Goal: Task Accomplishment & Management: Use online tool/utility

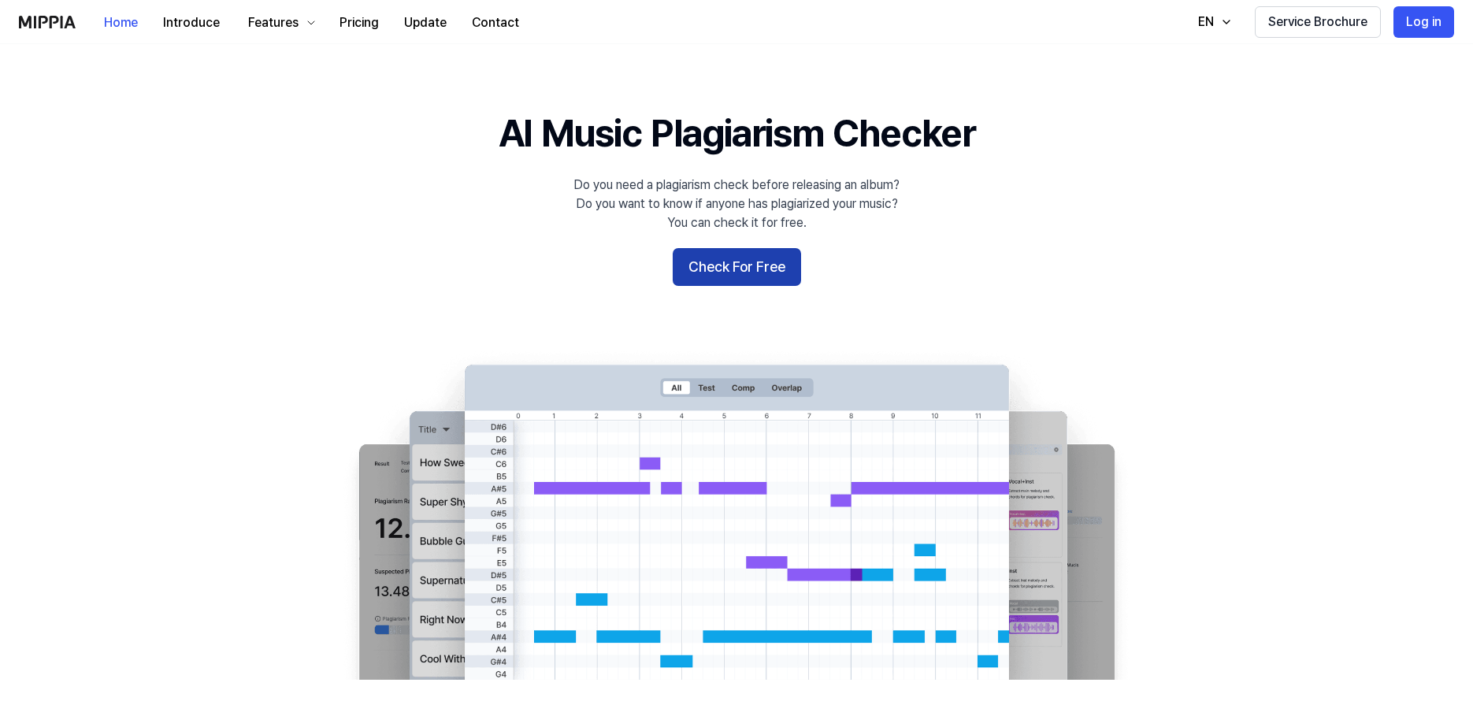
click at [752, 272] on button "Check For Free" at bounding box center [737, 267] width 128 height 38
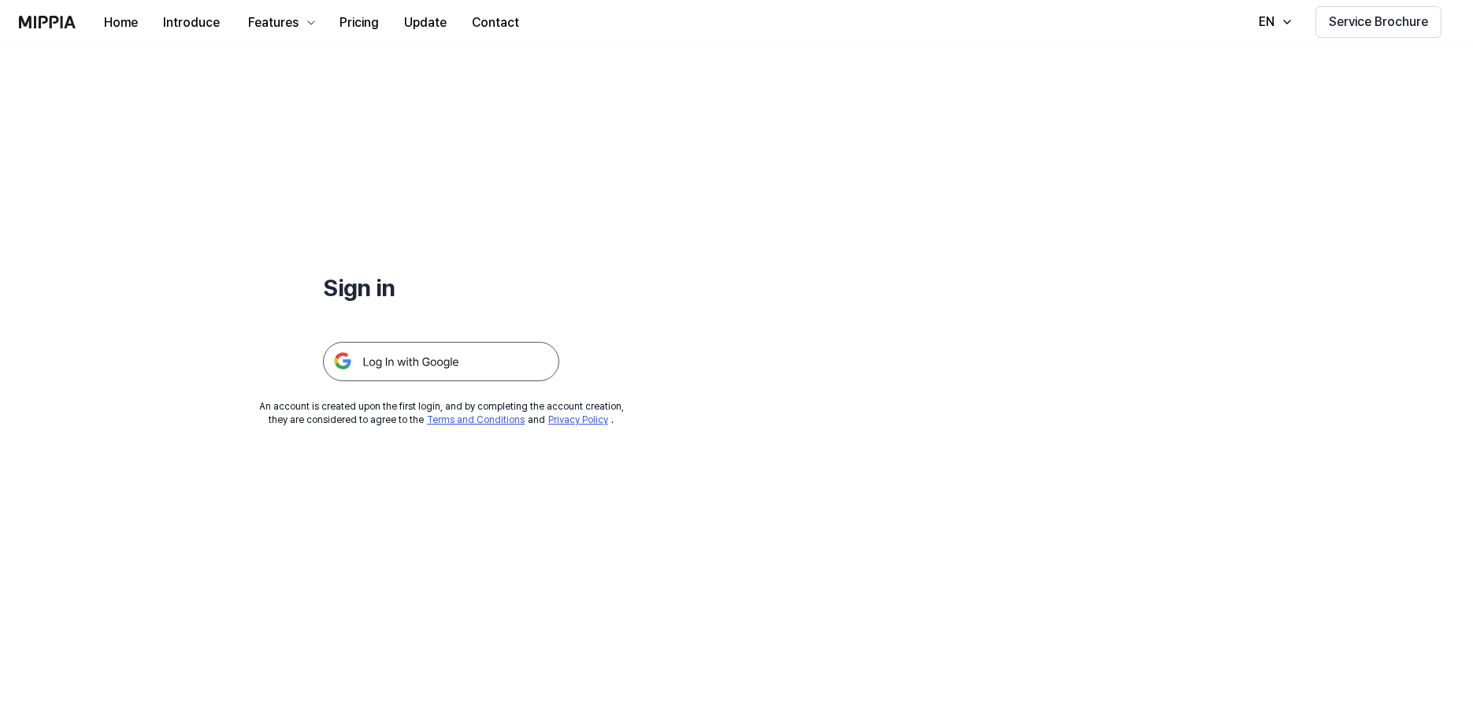
click at [426, 365] on img at bounding box center [441, 361] width 236 height 39
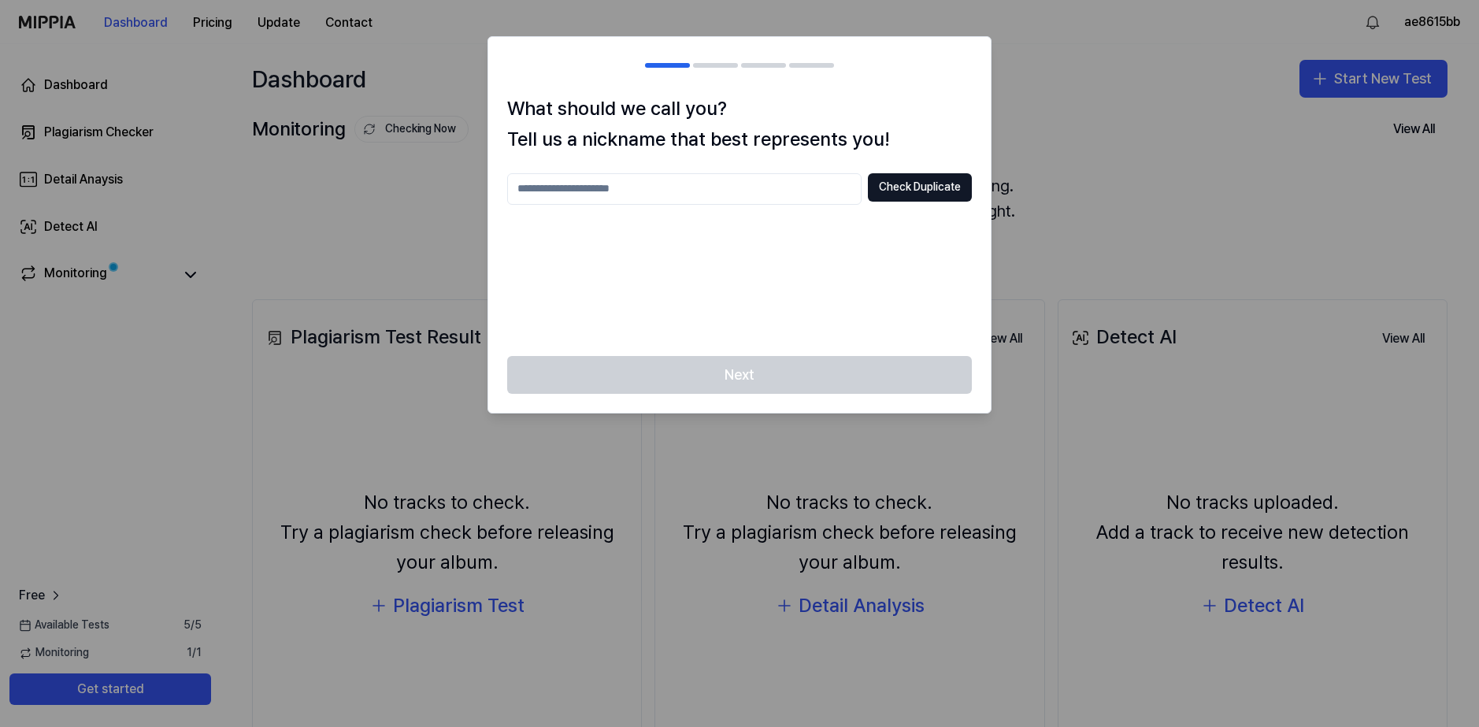
click at [1088, 133] on div at bounding box center [739, 363] width 1479 height 727
click at [815, 194] on input "text" at bounding box center [684, 189] width 354 height 32
type input "*********"
click at [899, 185] on button "Check Duplicate" at bounding box center [920, 187] width 104 height 28
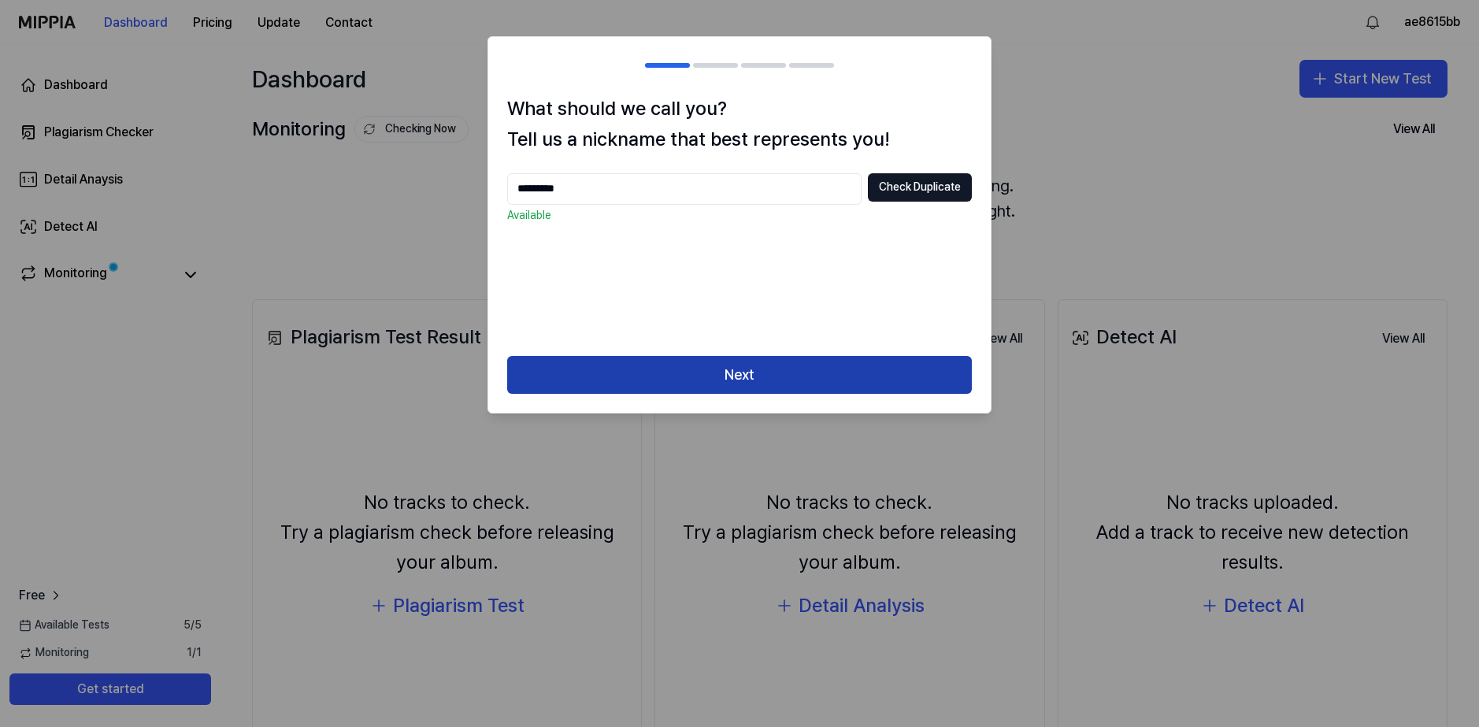
click at [692, 369] on button "Next" at bounding box center [739, 375] width 465 height 38
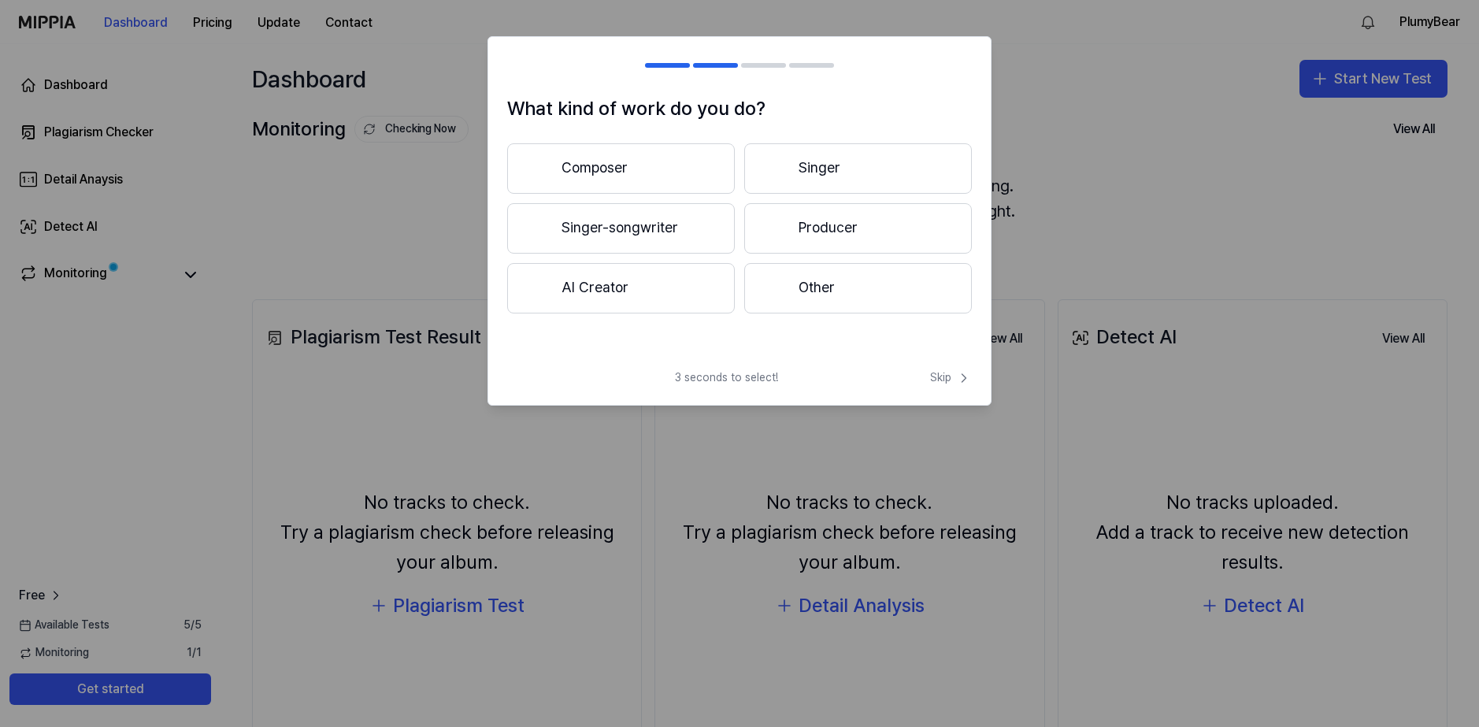
click at [792, 274] on button "Other" at bounding box center [858, 288] width 228 height 50
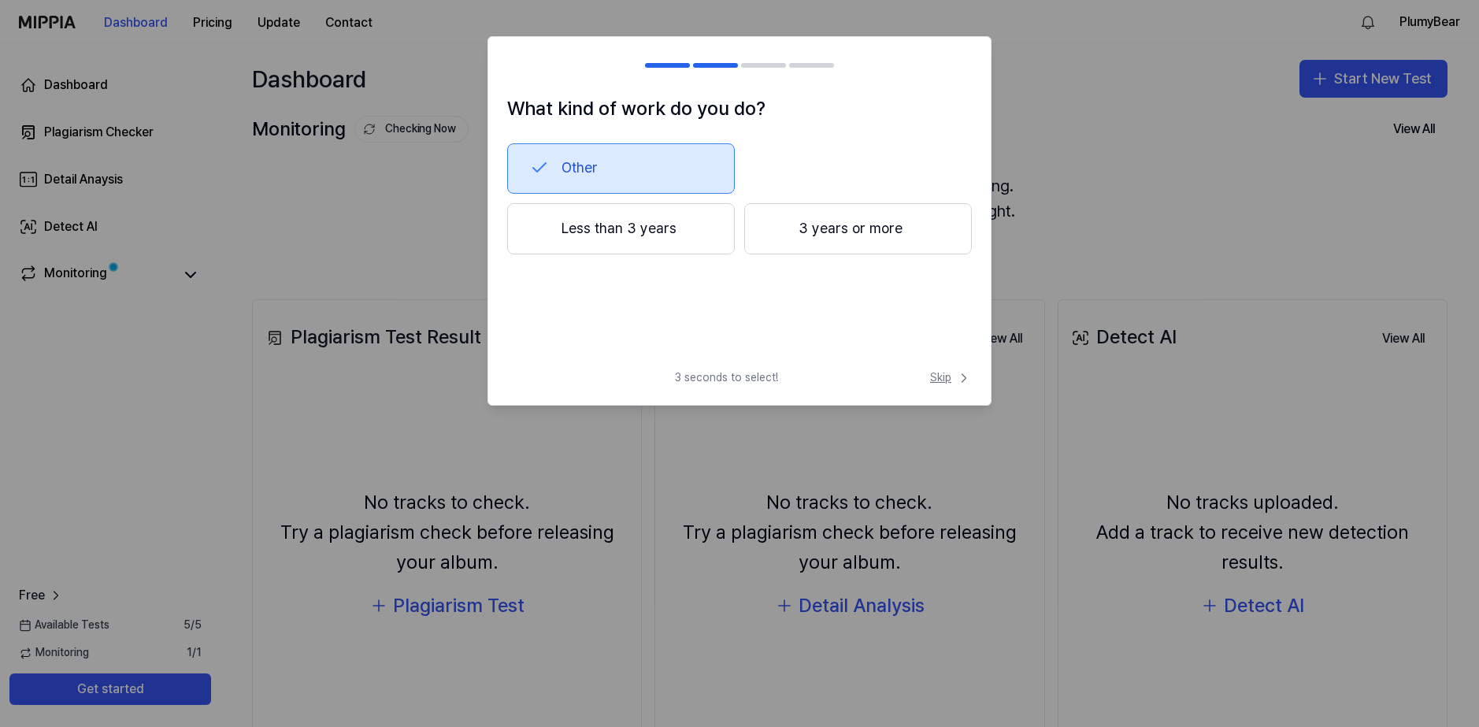
click at [962, 378] on icon at bounding box center [964, 378] width 16 height 16
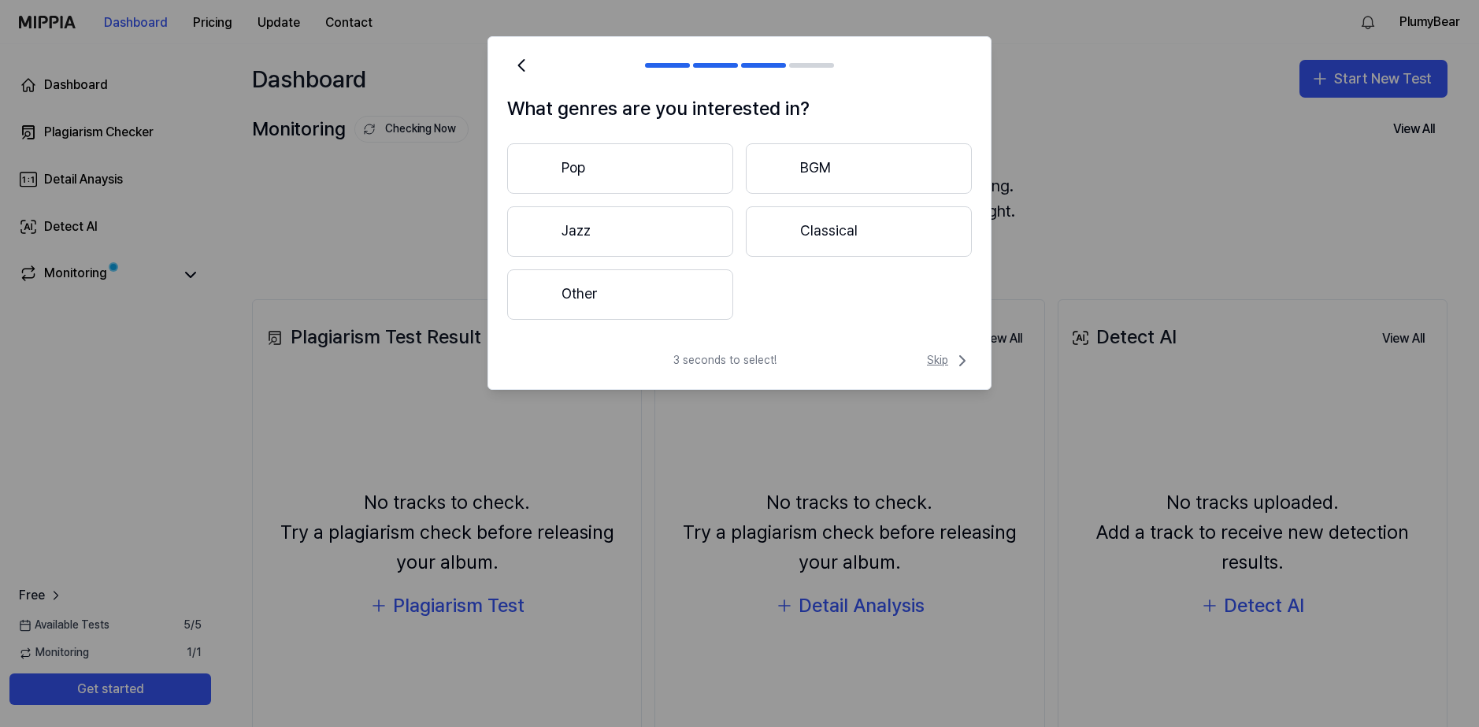
click at [958, 369] on icon at bounding box center [962, 360] width 19 height 19
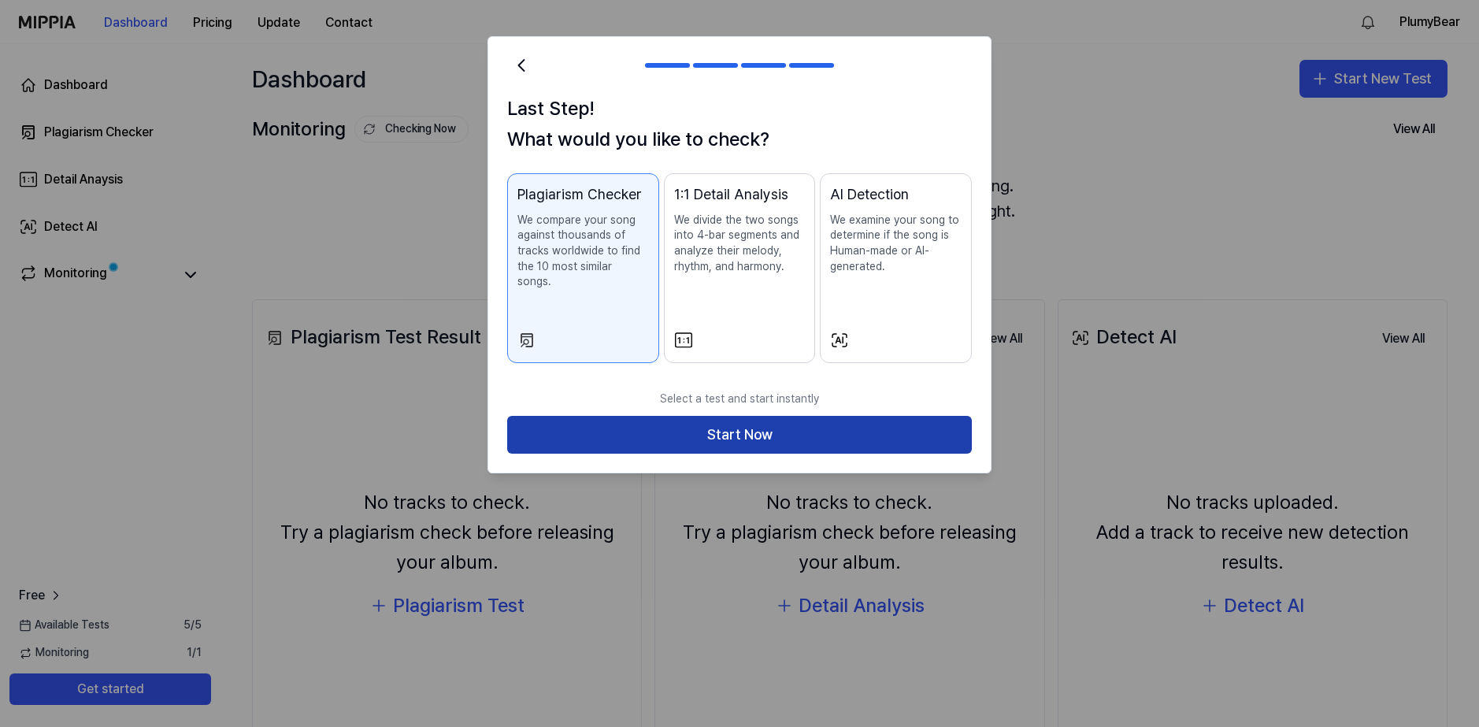
click at [720, 416] on button "Start Now" at bounding box center [739, 435] width 465 height 38
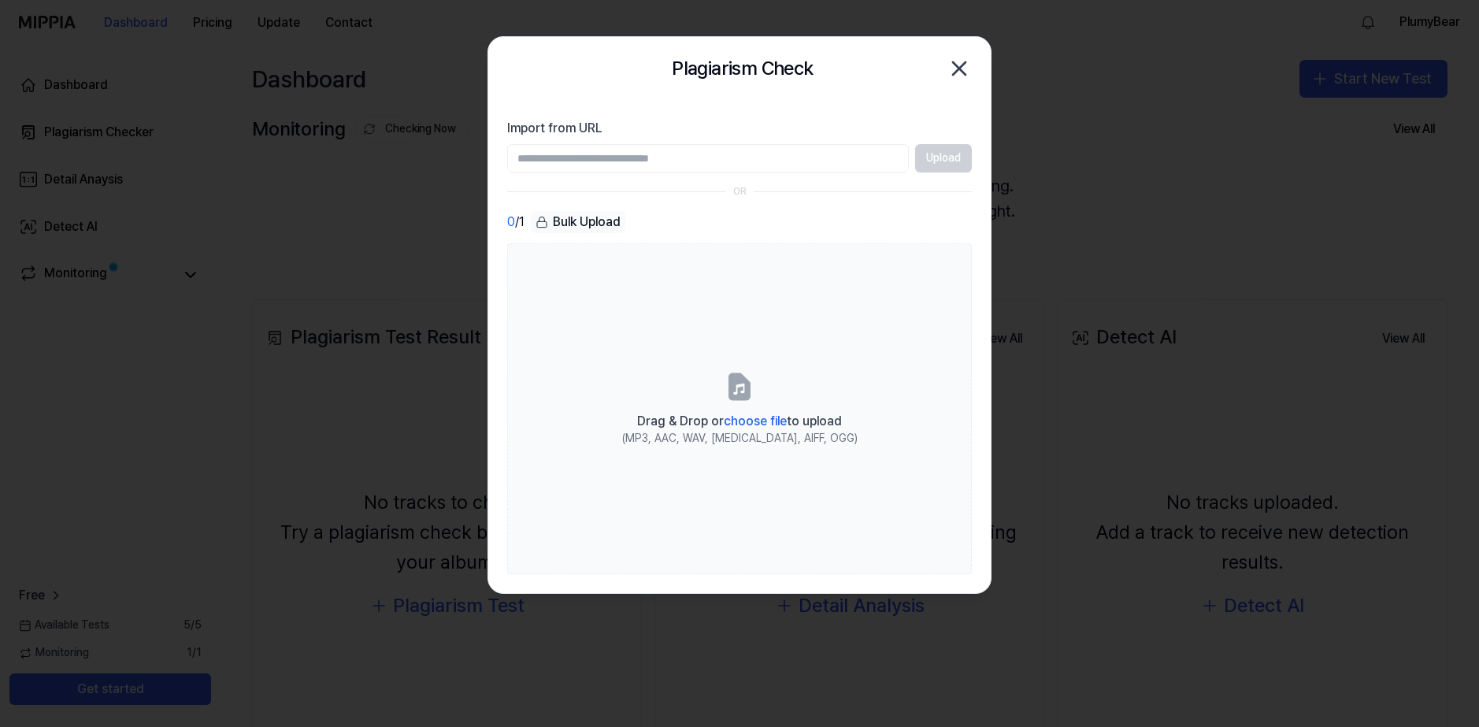
click at [617, 159] on input "Import from URL" at bounding box center [708, 158] width 402 height 28
click at [663, 159] on input "Import from URL" at bounding box center [708, 158] width 402 height 28
paste input "**********"
type input "**********"
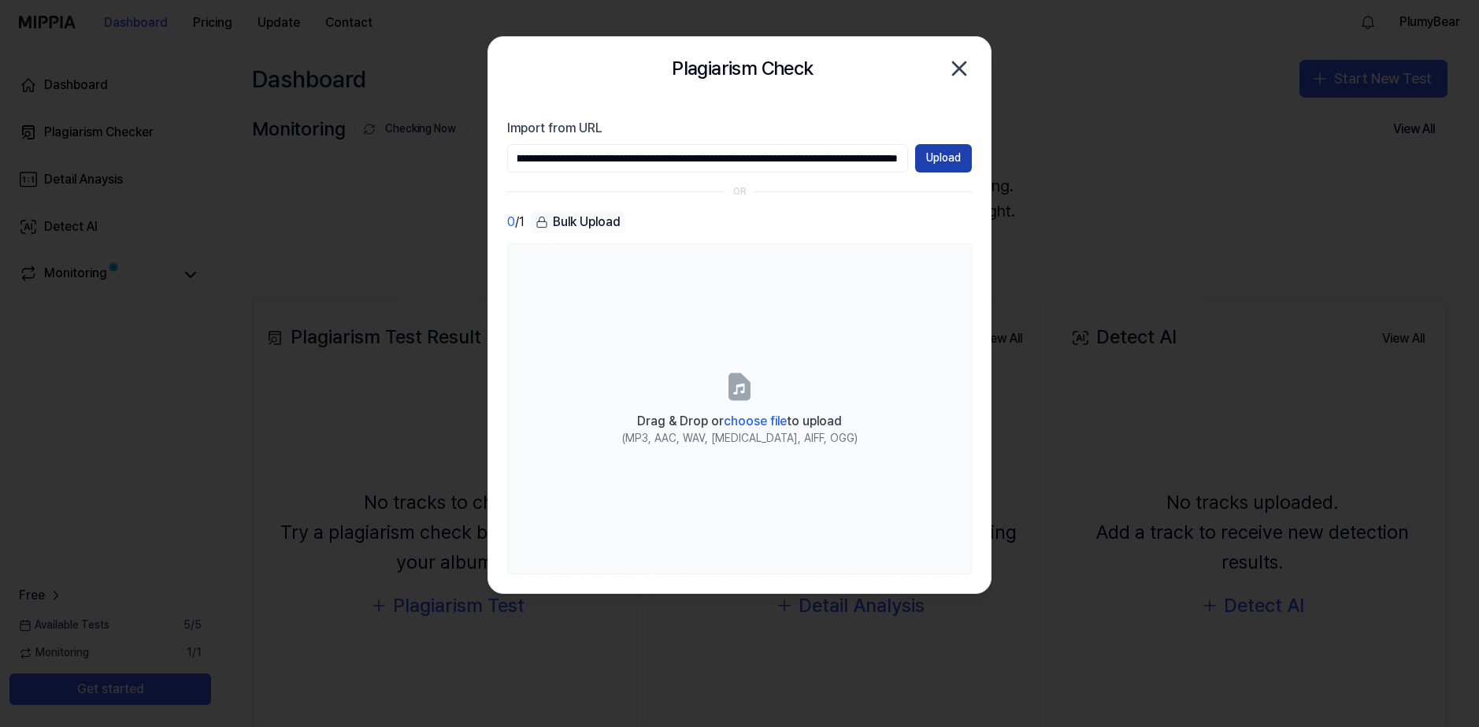
scroll to position [0, 0]
click at [951, 146] on button "Upload" at bounding box center [943, 158] width 57 height 28
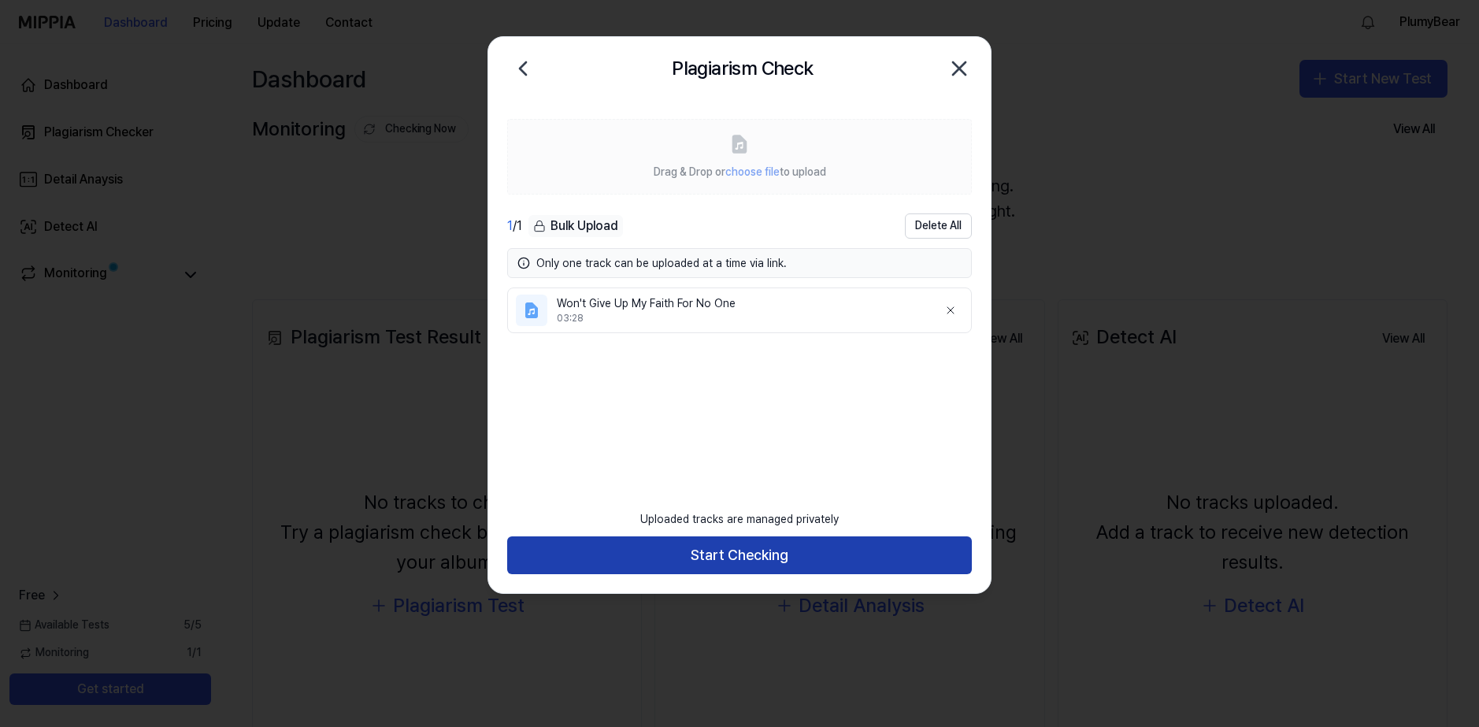
click at [769, 547] on button "Start Checking" at bounding box center [739, 555] width 465 height 38
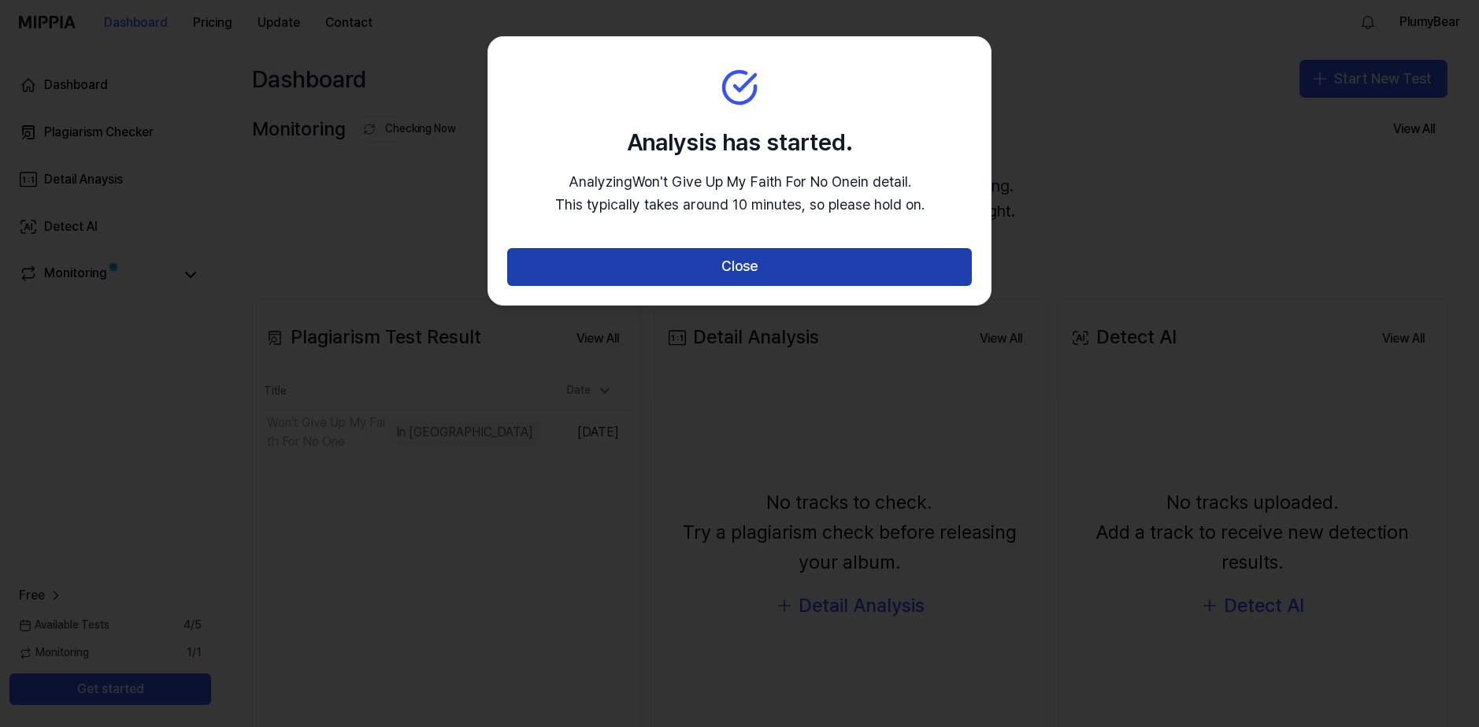
click at [755, 255] on button "Close" at bounding box center [739, 267] width 465 height 38
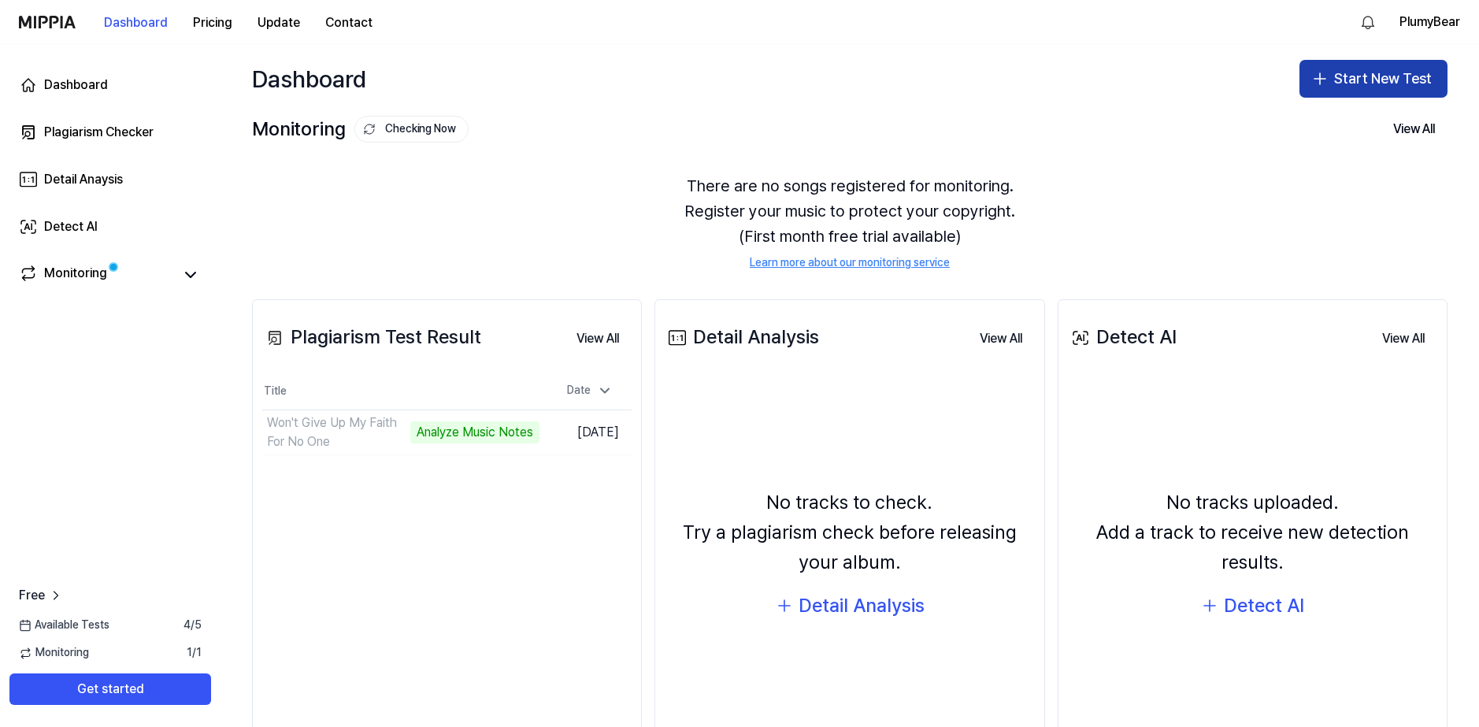
click at [1366, 91] on button "Start New Test" at bounding box center [1373, 79] width 148 height 38
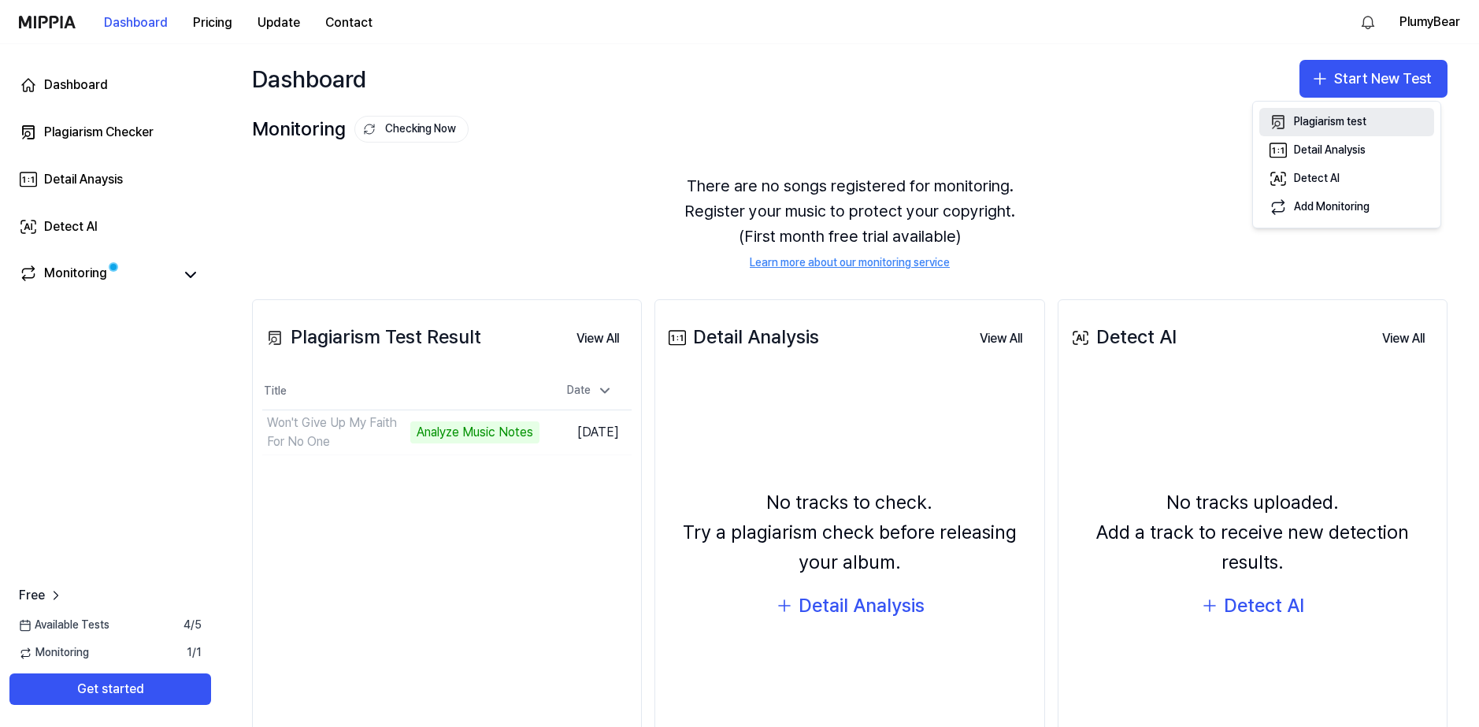
click at [1289, 122] on button "Plagiarism test" at bounding box center [1346, 122] width 175 height 28
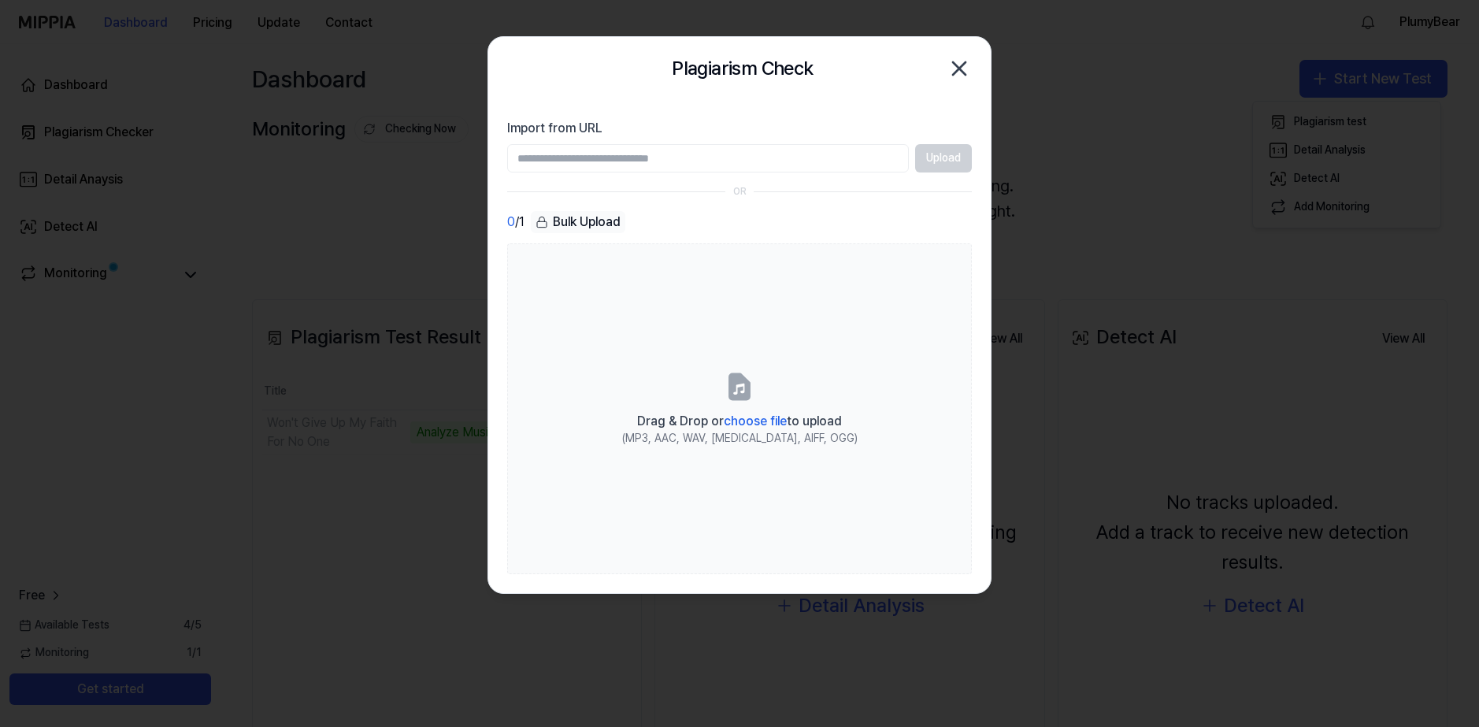
click at [639, 154] on input "Import from URL" at bounding box center [708, 158] width 402 height 28
type input "**********"
click at [936, 153] on button "Upload" at bounding box center [943, 158] width 57 height 28
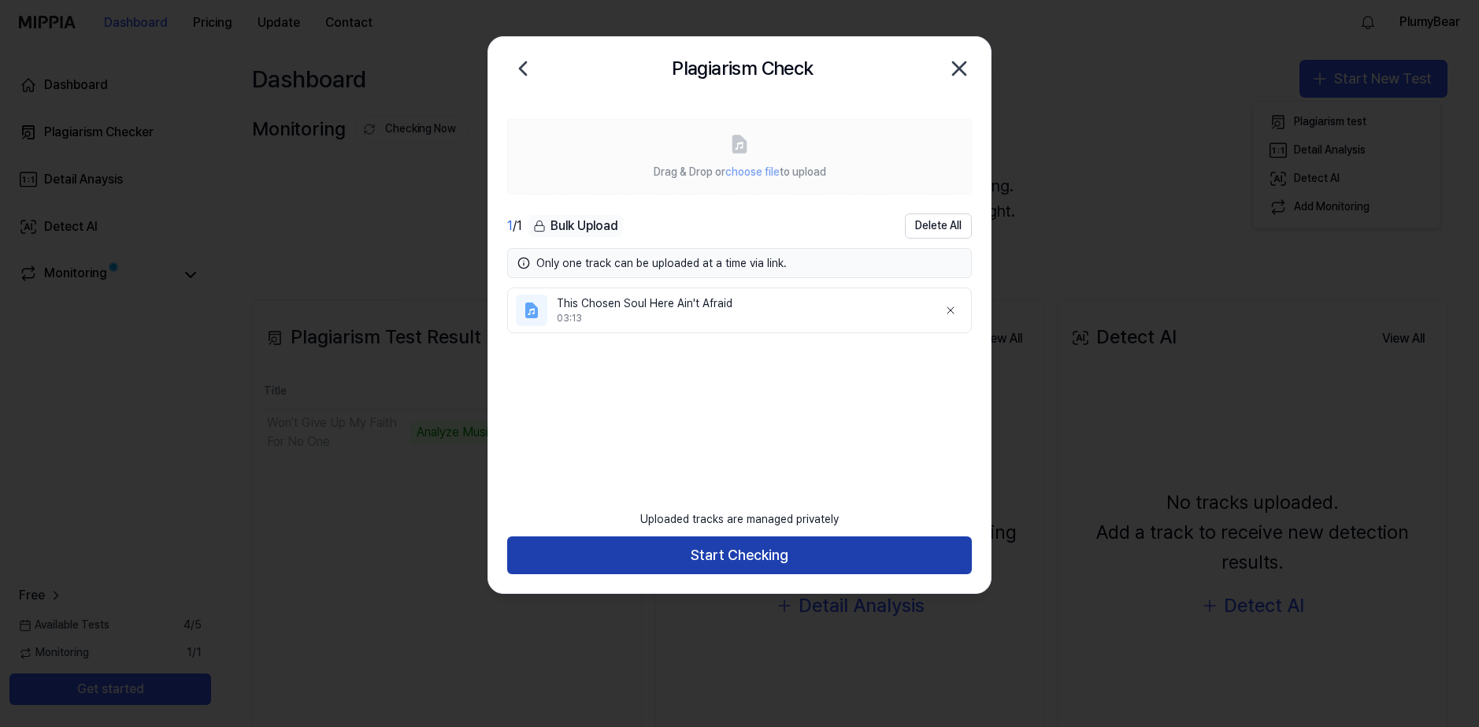
click at [808, 566] on button "Start Checking" at bounding box center [739, 555] width 465 height 38
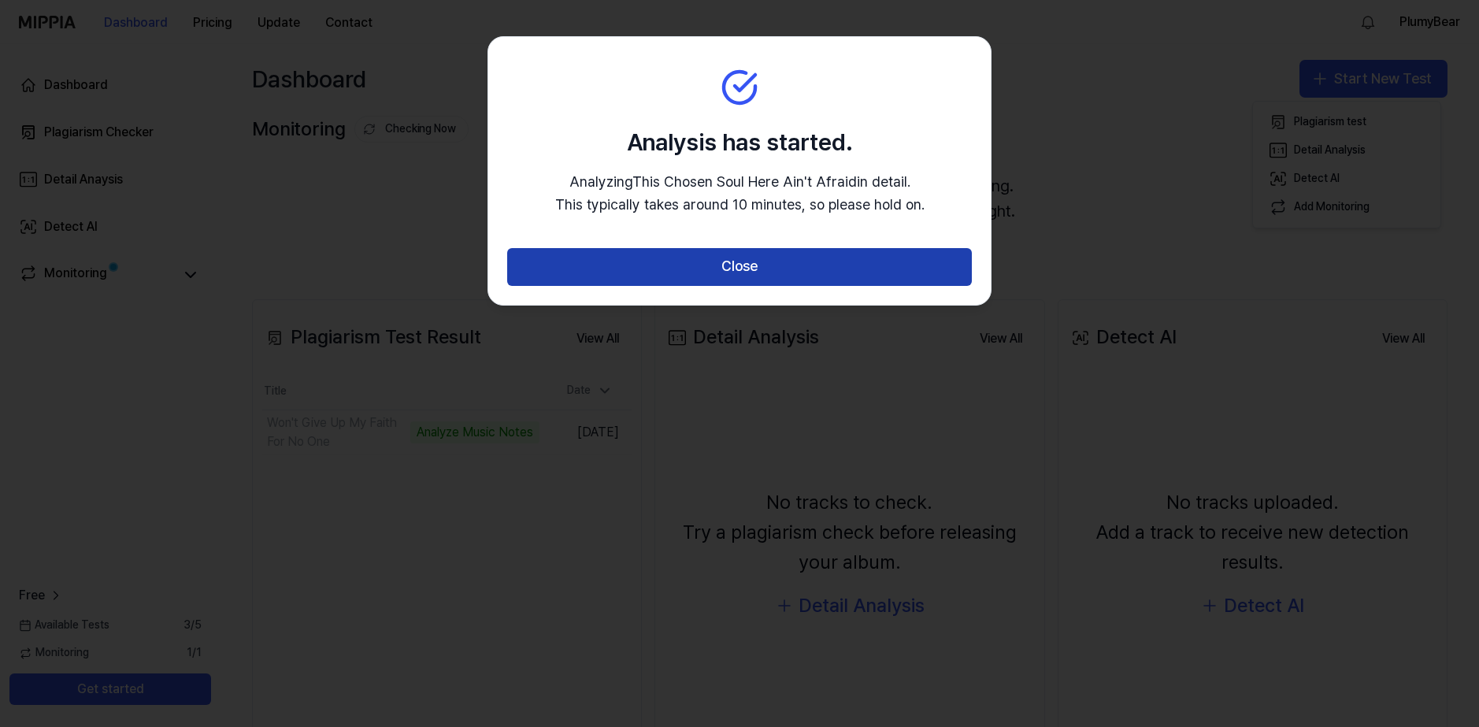
click at [727, 267] on button "Close" at bounding box center [739, 267] width 465 height 38
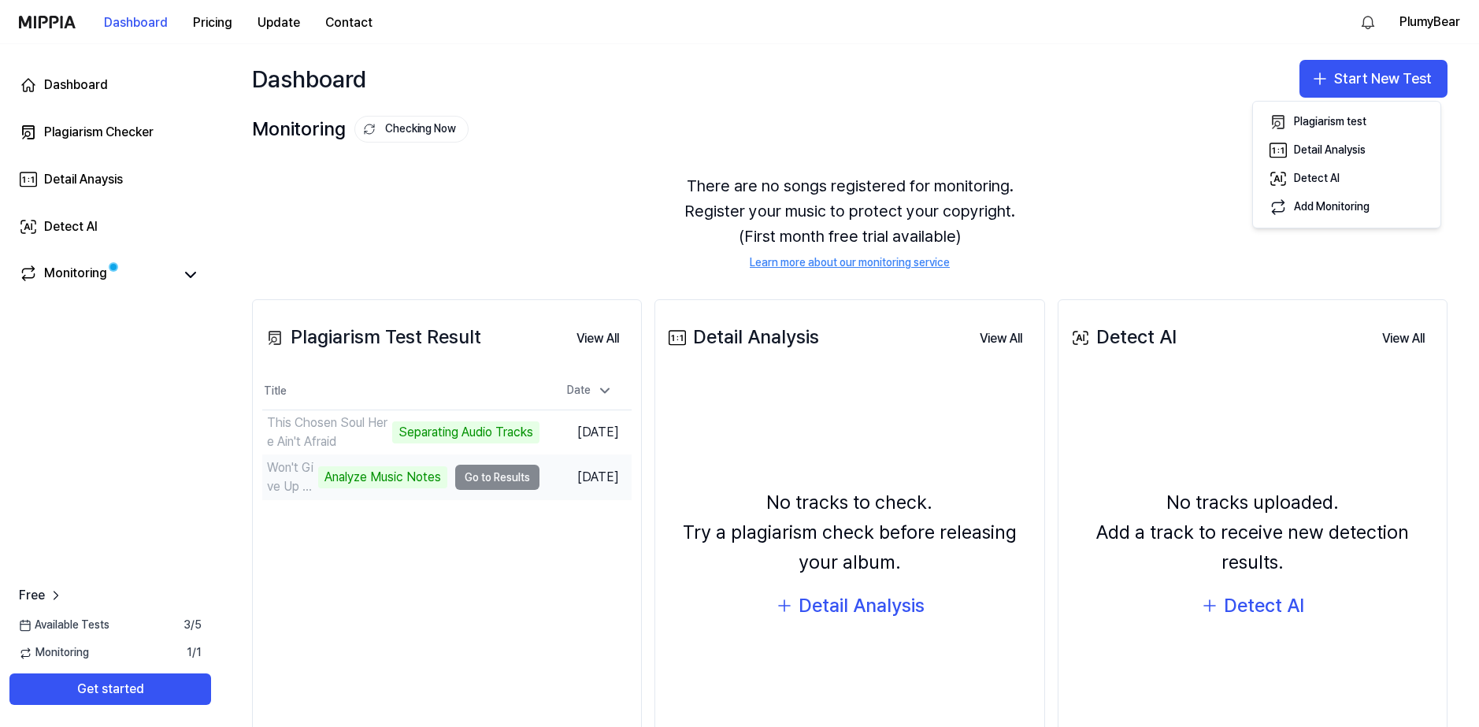
click at [505, 462] on td "Won't Give Up My Faith For No One Analyze Music Notes Go to Results" at bounding box center [400, 477] width 277 height 44
click at [495, 473] on td "Won't Give Up My Faith For No One Analyze Music Notes Go to Results" at bounding box center [400, 477] width 277 height 44
click at [495, 480] on td "Won't Give Up My Faith For No One Analyze Music Notes Go to Results" at bounding box center [400, 477] width 277 height 44
click at [279, 480] on div "Won't Give Up My Faith For No One" at bounding box center [290, 477] width 47 height 38
click at [502, 474] on td "Won't Give Up My Faith For No One Analyze Music Notes Go to Results" at bounding box center [400, 477] width 277 height 44
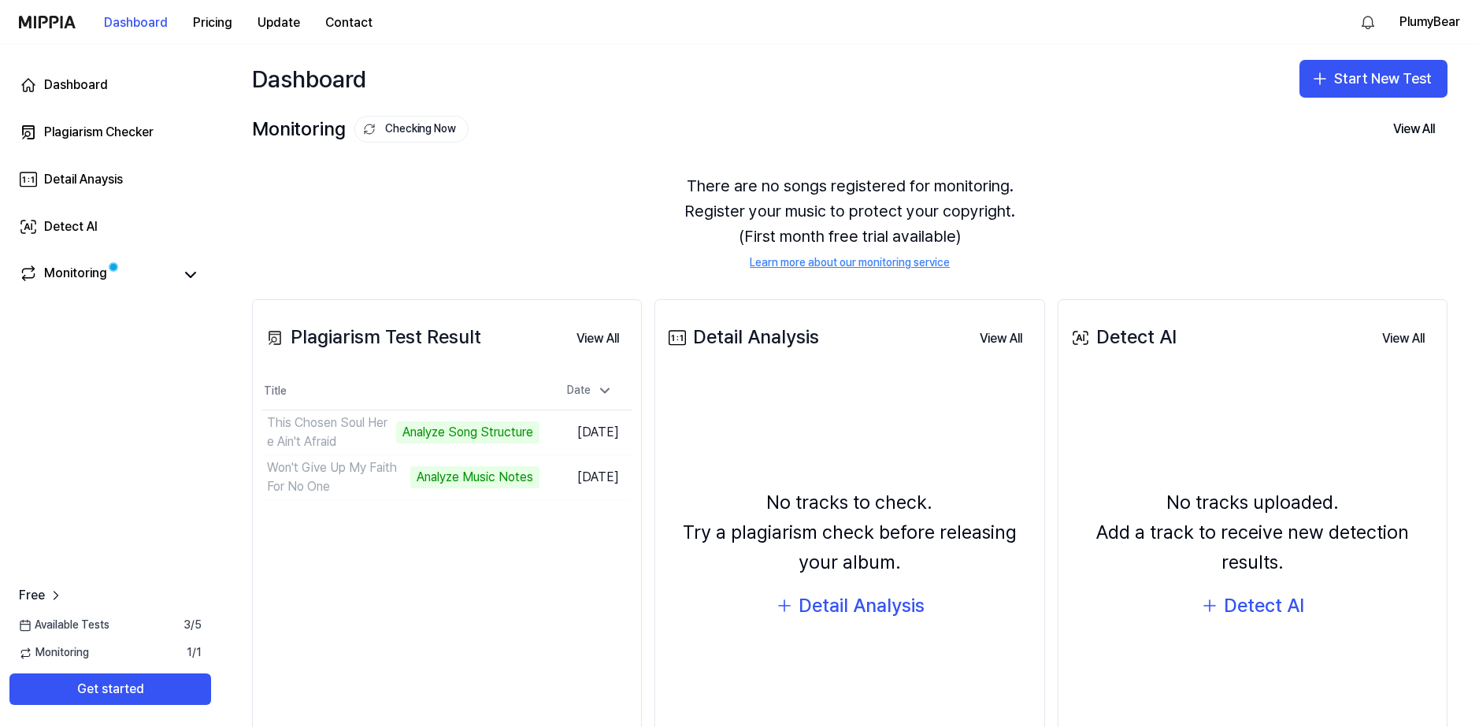
scroll to position [91, 0]
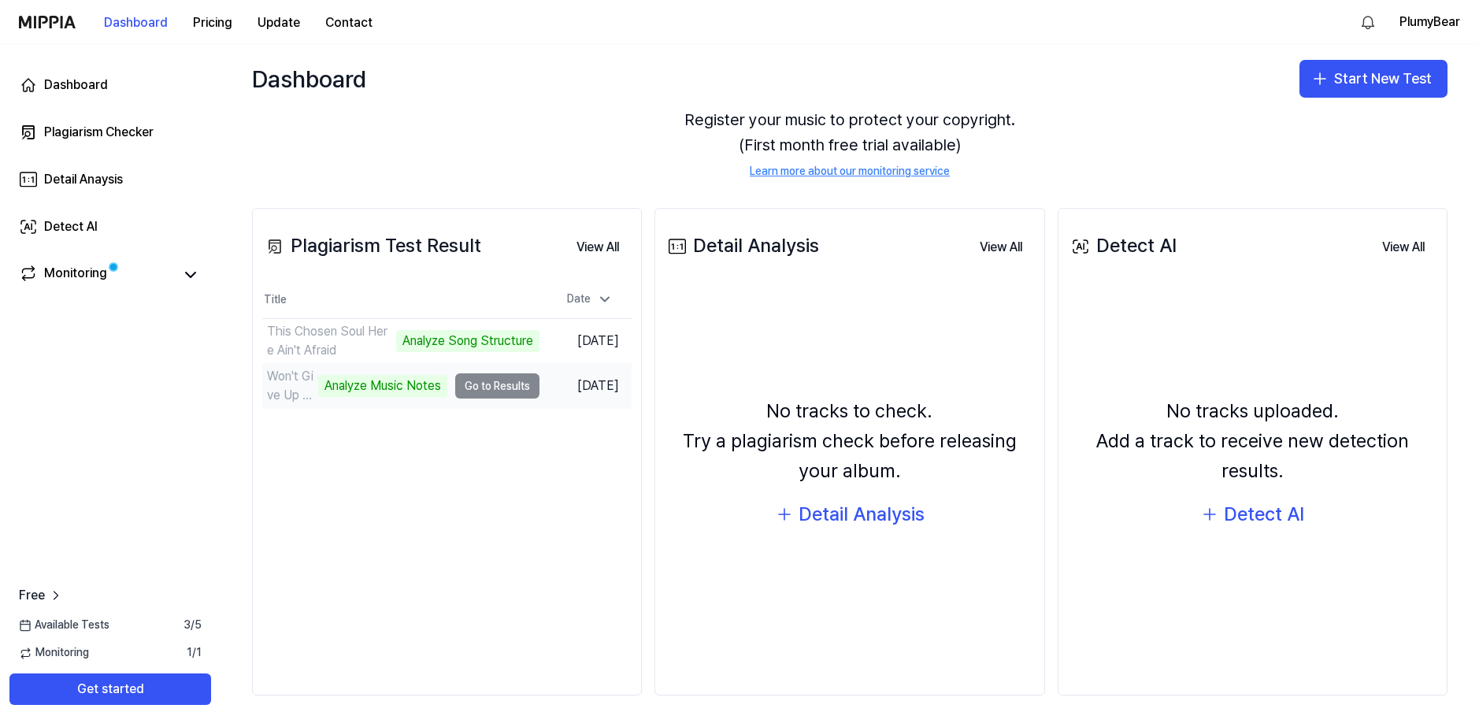
click at [487, 386] on td "Won't Give Up My Faith For No One Analyze Music Notes Go to Results" at bounding box center [400, 386] width 277 height 44
click at [569, 388] on td "[DATE]" at bounding box center [585, 386] width 92 height 45
click at [478, 386] on td "Won't Give Up My Faith For No One Analyze Music Notes Go to Results" at bounding box center [400, 386] width 277 height 44
click at [138, 260] on div "Monitoring" at bounding box center [110, 274] width 202 height 38
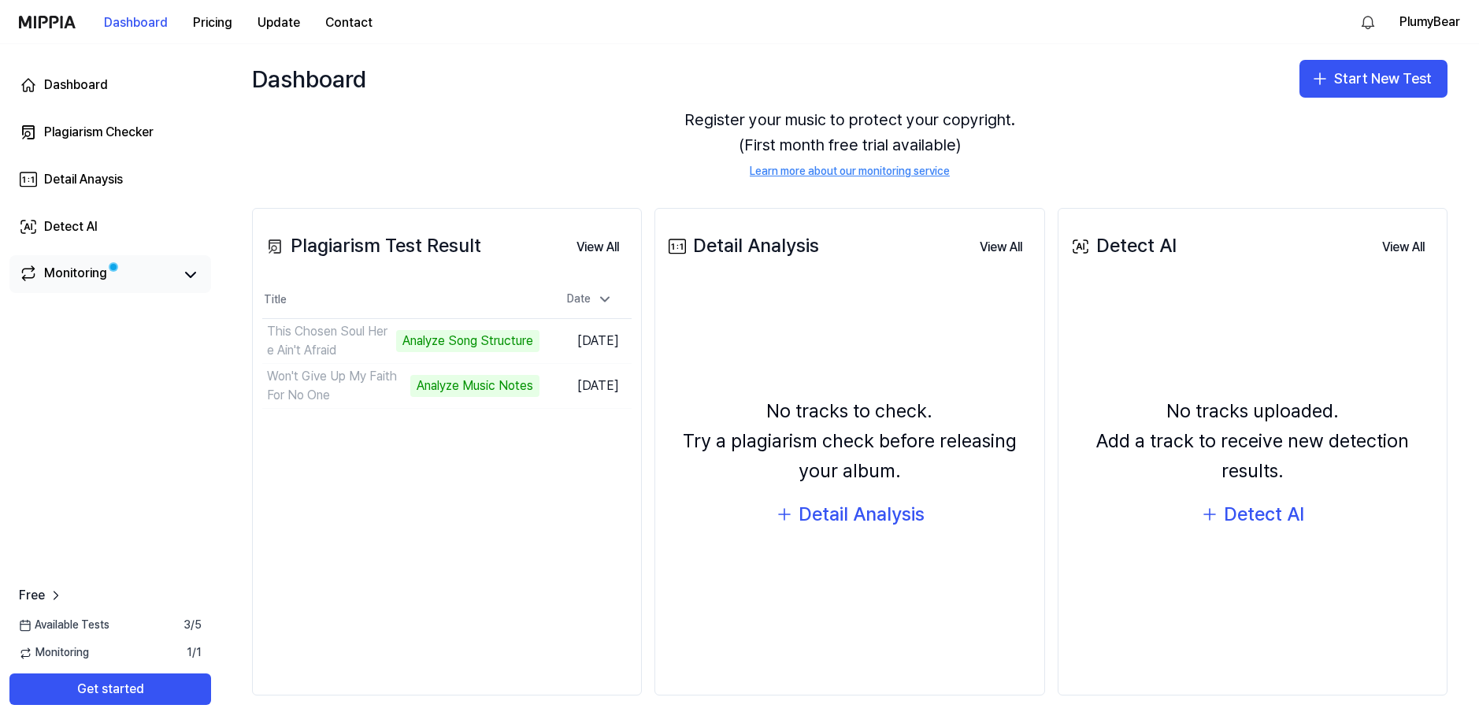
click at [154, 268] on link "Monitoring" at bounding box center [96, 275] width 154 height 22
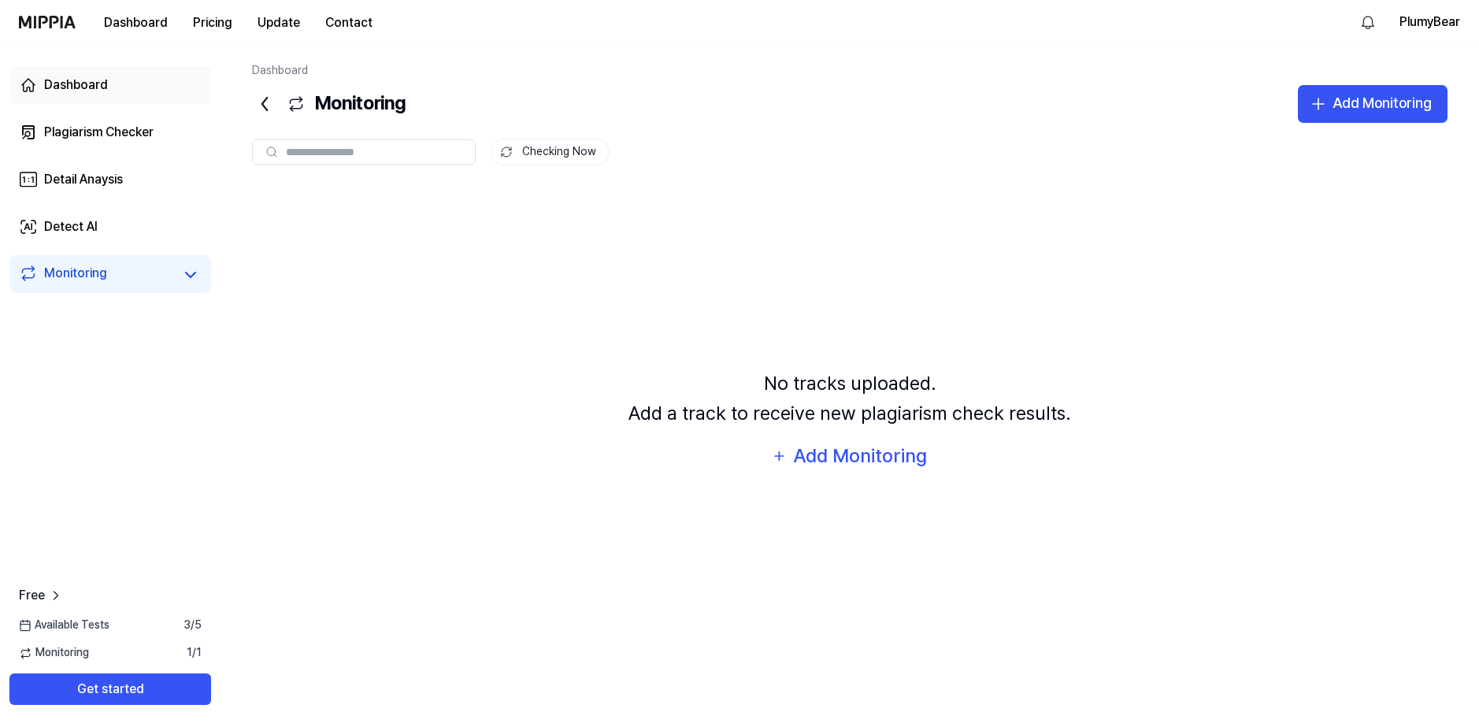
click at [80, 67] on link "Dashboard" at bounding box center [110, 85] width 202 height 38
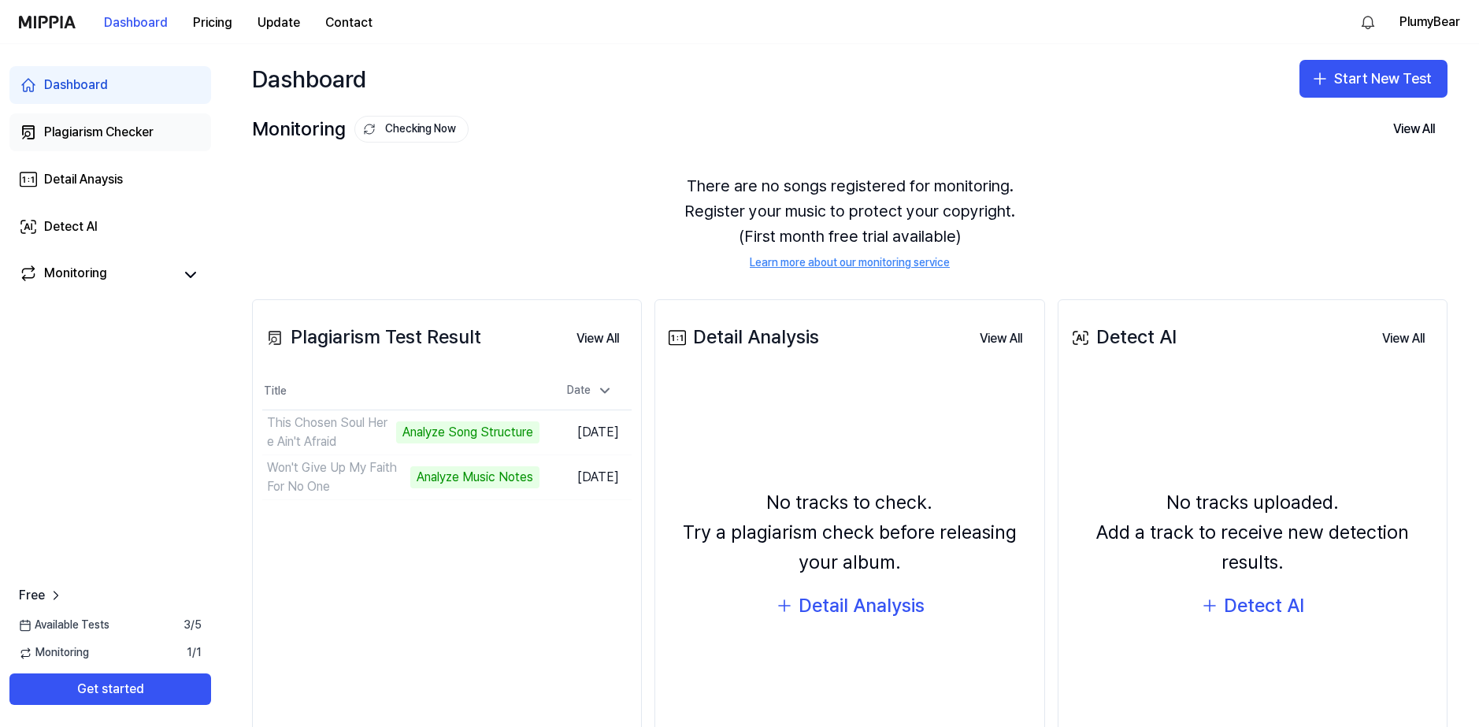
click at [115, 114] on link "Plagiarism Checker" at bounding box center [110, 132] width 202 height 38
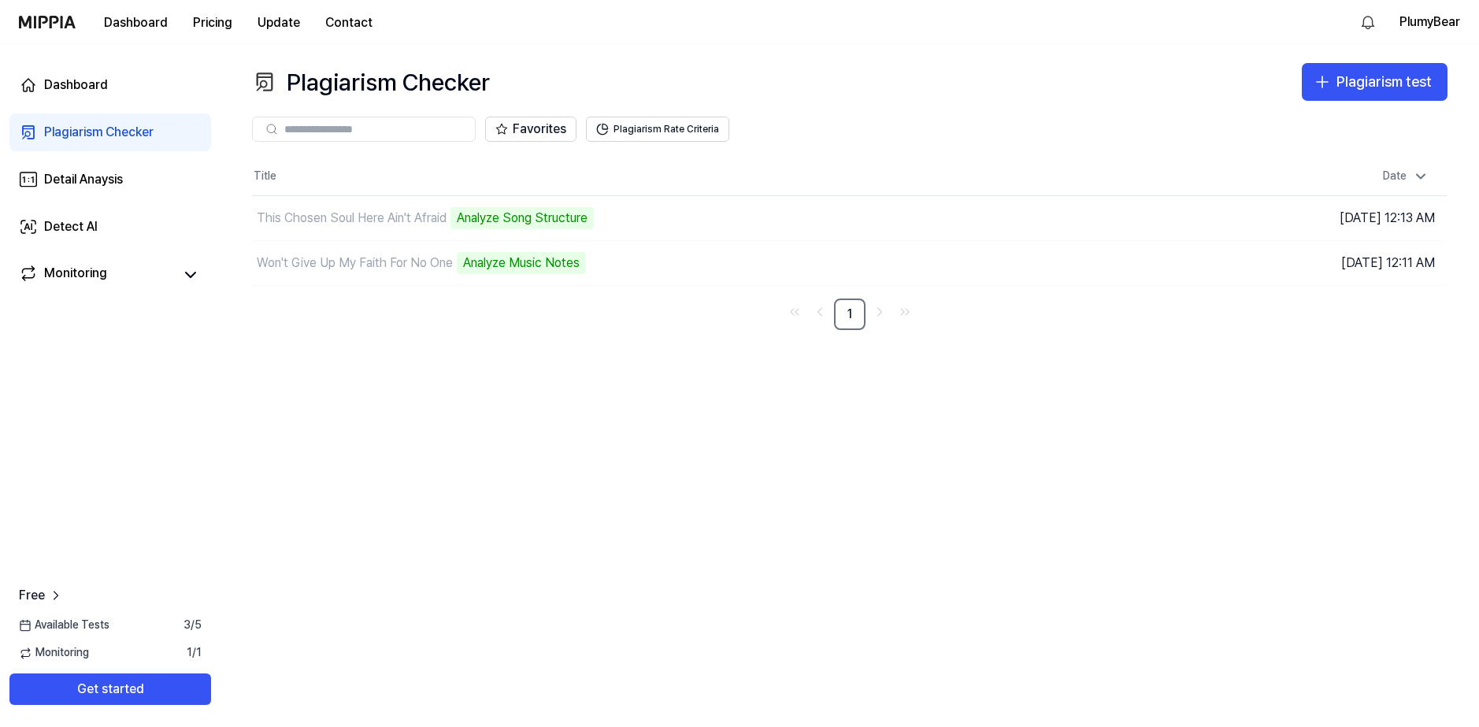
click at [106, 127] on div "Plagiarism Checker" at bounding box center [98, 132] width 109 height 19
click at [545, 261] on div "Analyze Music Notes" at bounding box center [521, 263] width 129 height 22
click at [1006, 258] on td "Won't Give Up My Faith For No One Analyze Music Notes Go to Results" at bounding box center [700, 263] width 897 height 44
click at [1026, 272] on td "Won't Give Up My Faith For No One Analyze Music Notes Go to Results" at bounding box center [700, 263] width 897 height 44
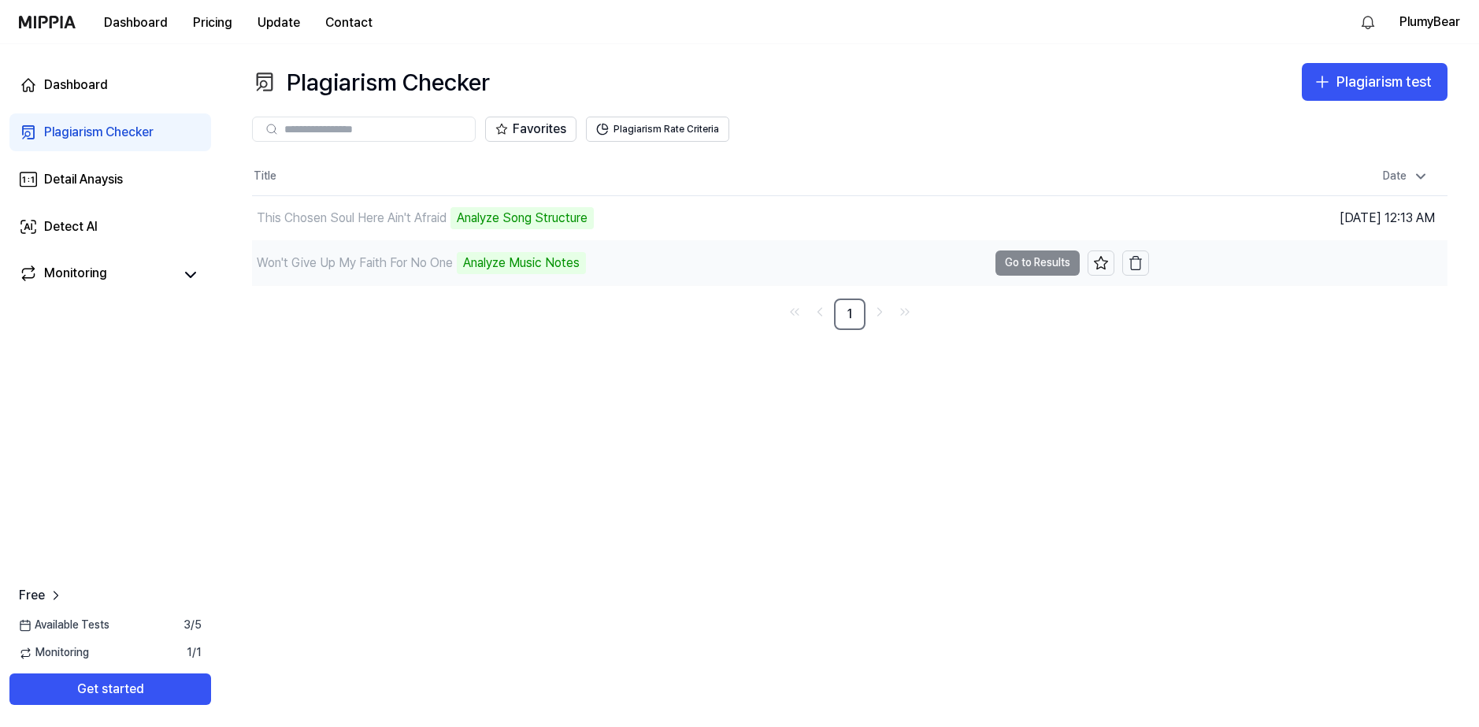
click at [1043, 265] on td "Won't Give Up My Faith For No One Analyze Music Notes Go to Results" at bounding box center [700, 263] width 897 height 44
click at [1021, 255] on td "Won't Give Up My Faith For No One Analyze Music Notes Go to Results" at bounding box center [700, 263] width 897 height 44
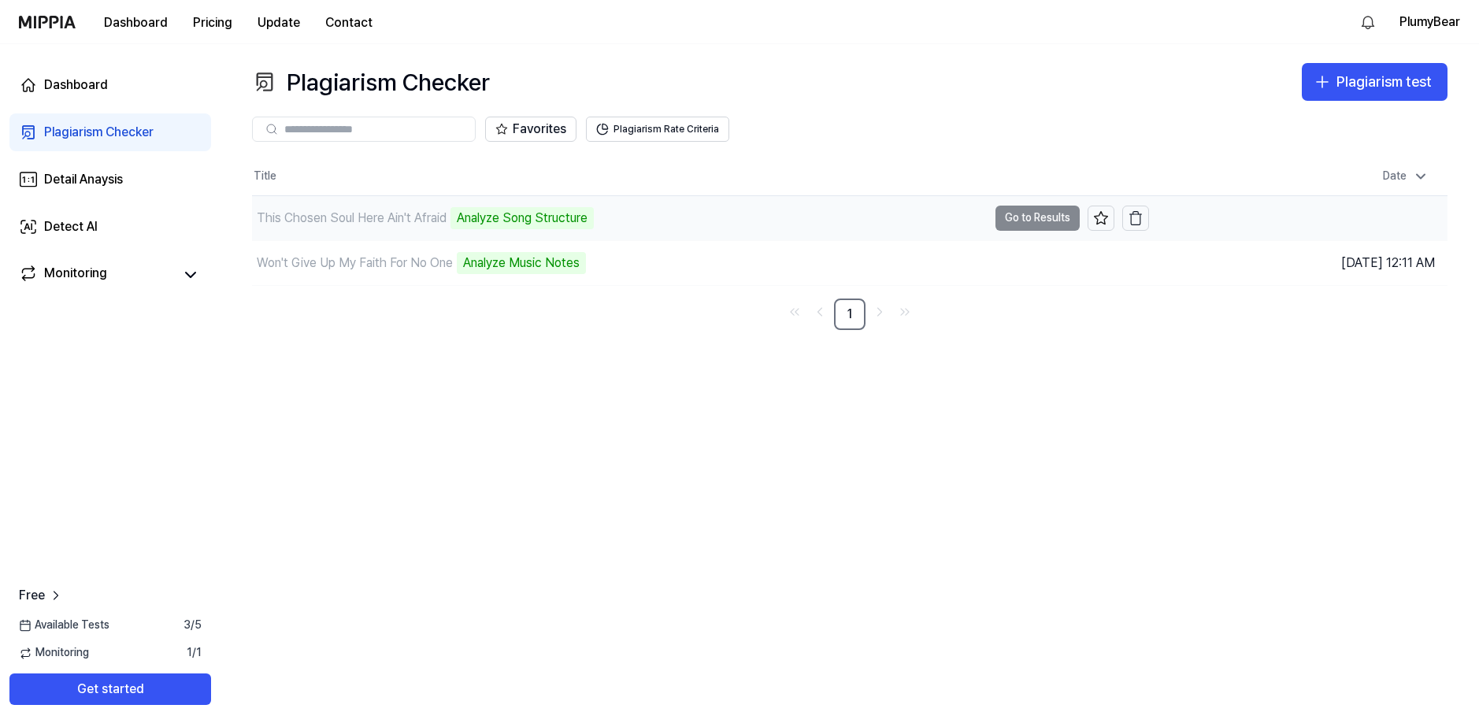
click at [1013, 217] on td "This Chosen Soul Here Ain't Afraid Analyze Song Structure Go to Results" at bounding box center [700, 218] width 897 height 44
click at [631, 131] on button "Plagiarism Rate Criteria" at bounding box center [657, 129] width 143 height 25
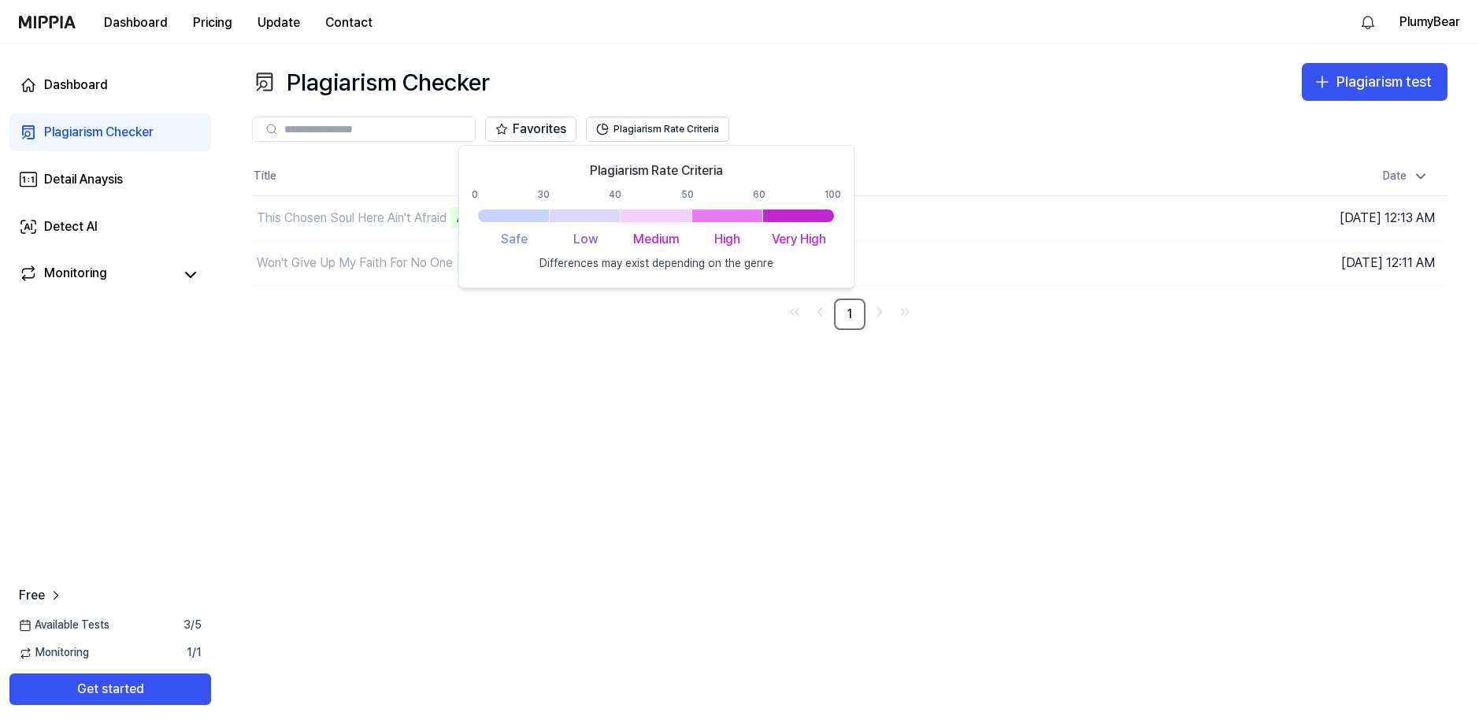
click at [1110, 87] on div "Plagiarism Checker Plagiarism test" at bounding box center [849, 82] width 1195 height 38
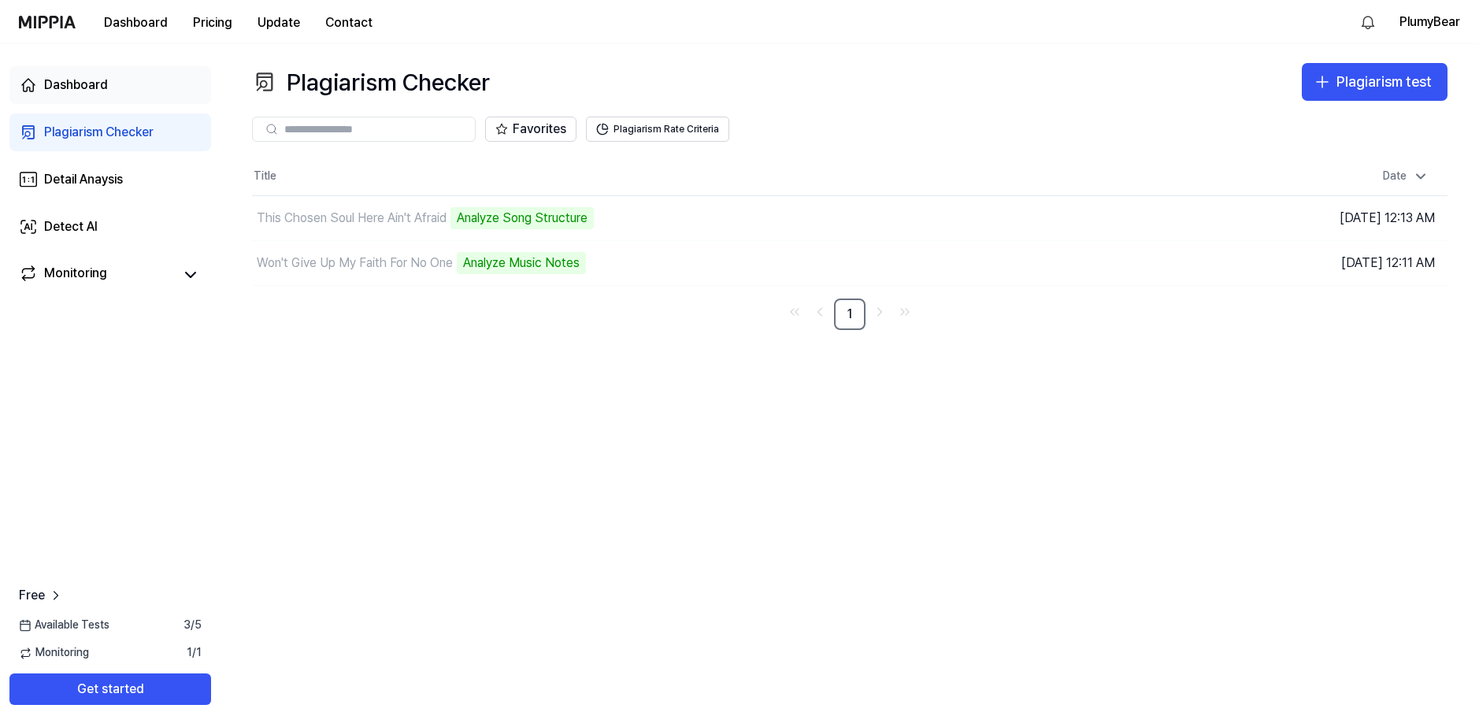
click at [118, 83] on link "Dashboard" at bounding box center [110, 85] width 202 height 38
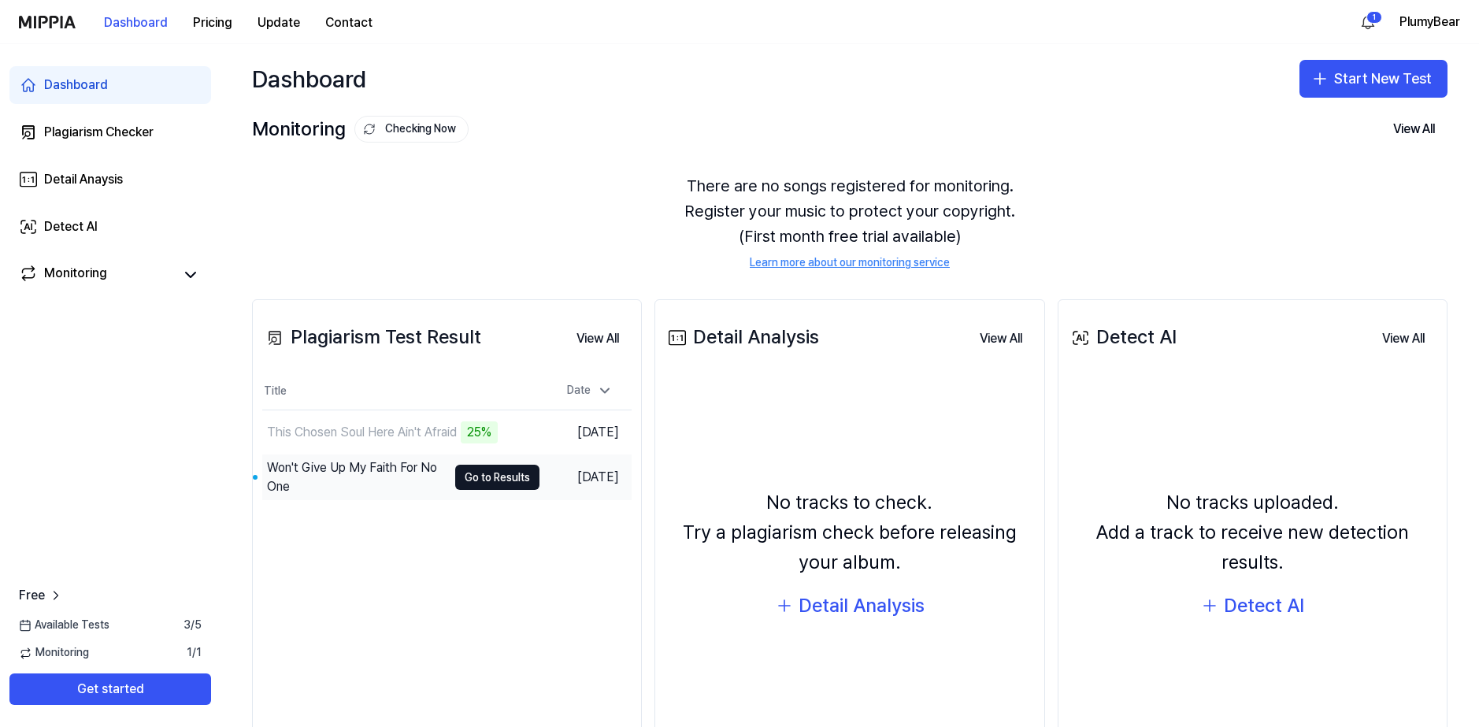
click at [314, 475] on div "Won't Give Up My Faith For No One" at bounding box center [357, 477] width 180 height 38
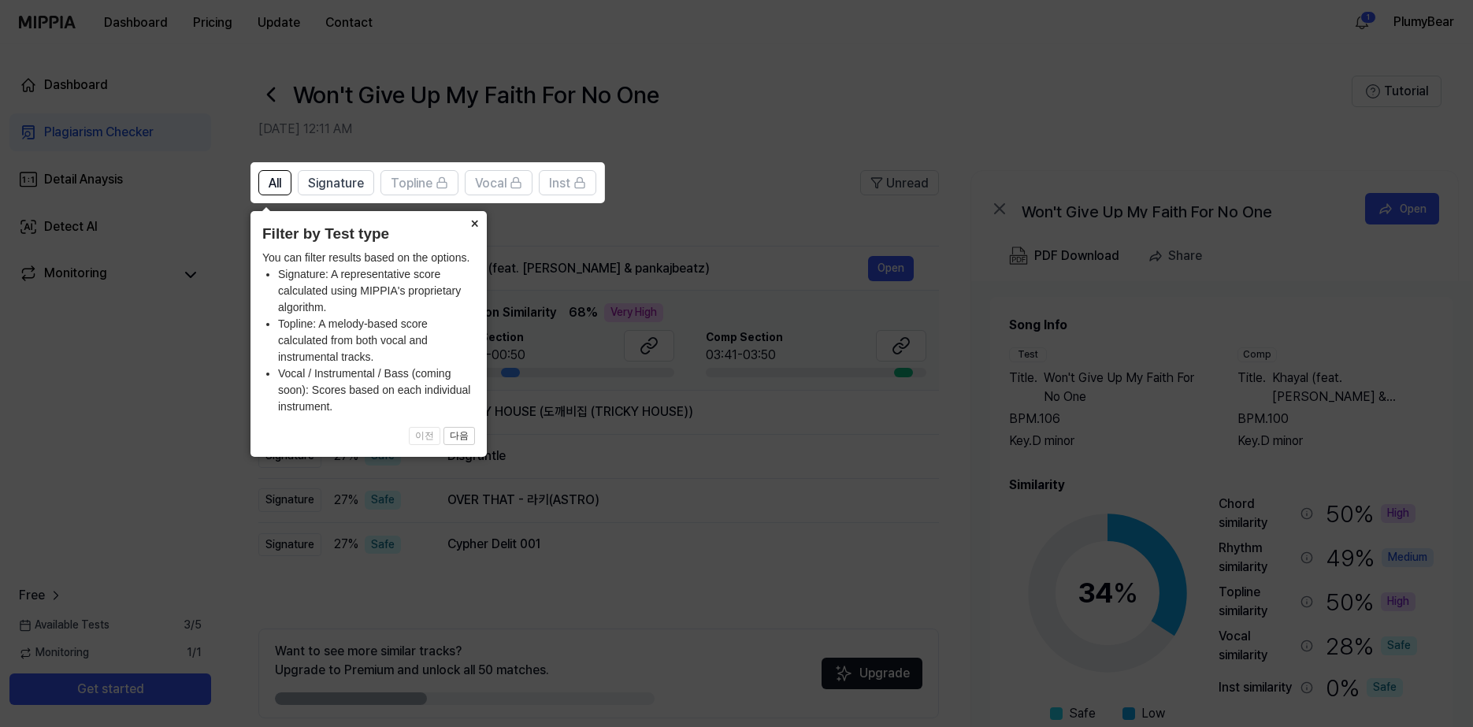
click at [471, 221] on button "×" at bounding box center [474, 222] width 25 height 22
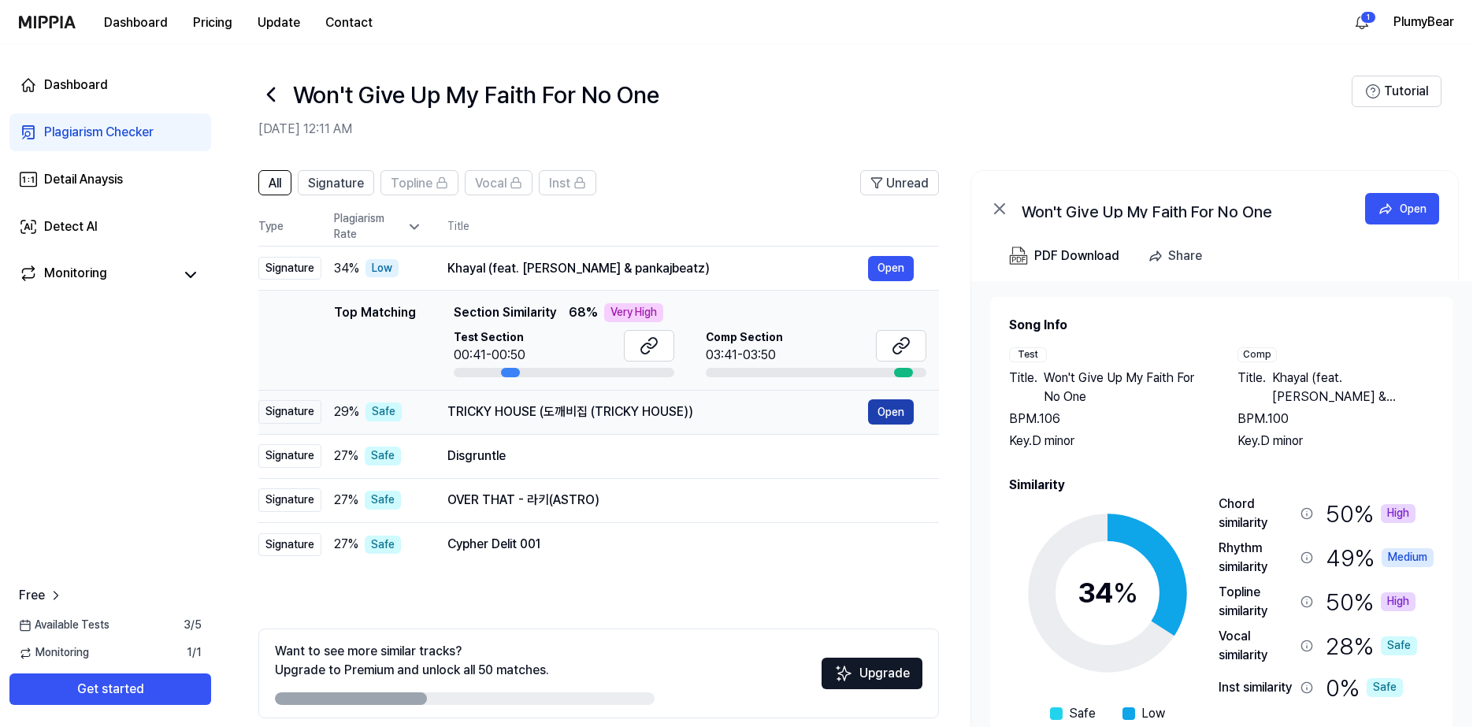
click at [888, 410] on button "Open" at bounding box center [891, 411] width 46 height 25
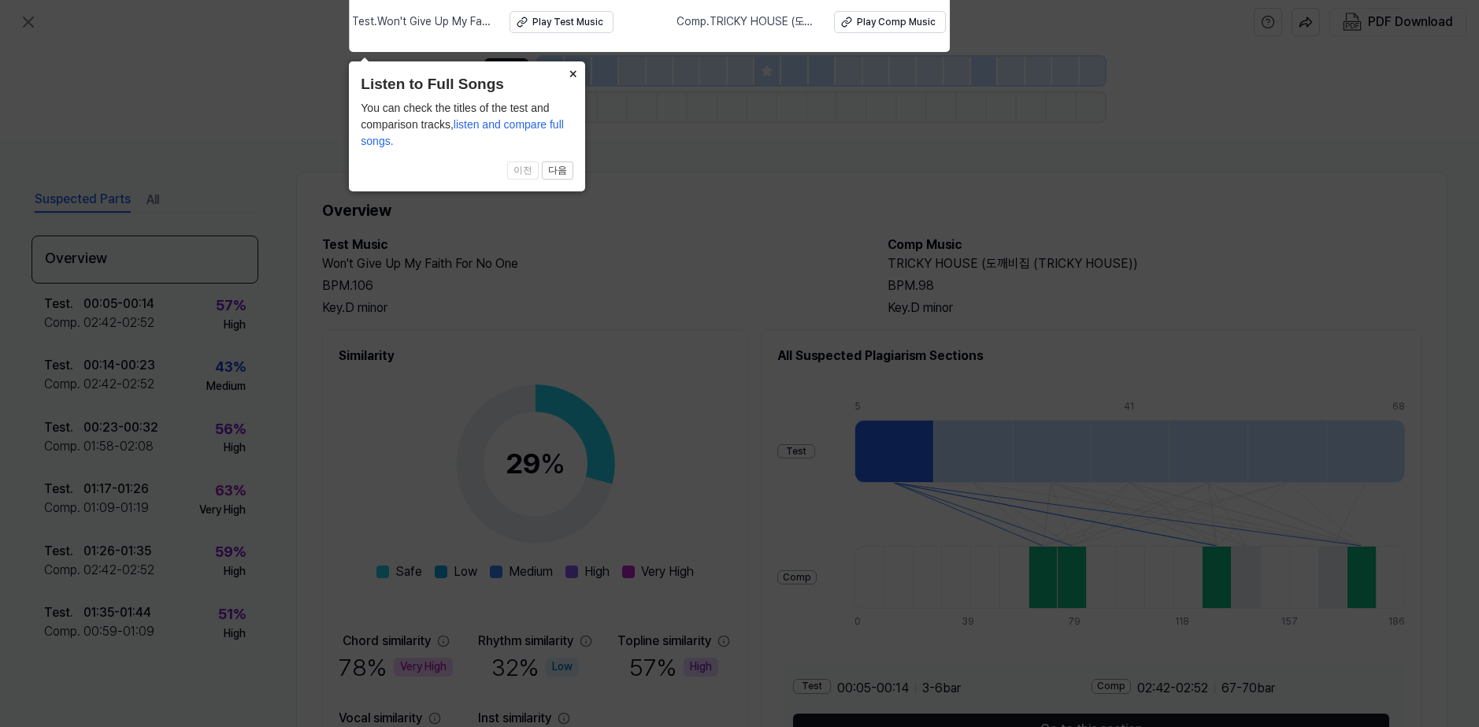
click at [567, 73] on button "×" at bounding box center [572, 72] width 25 height 22
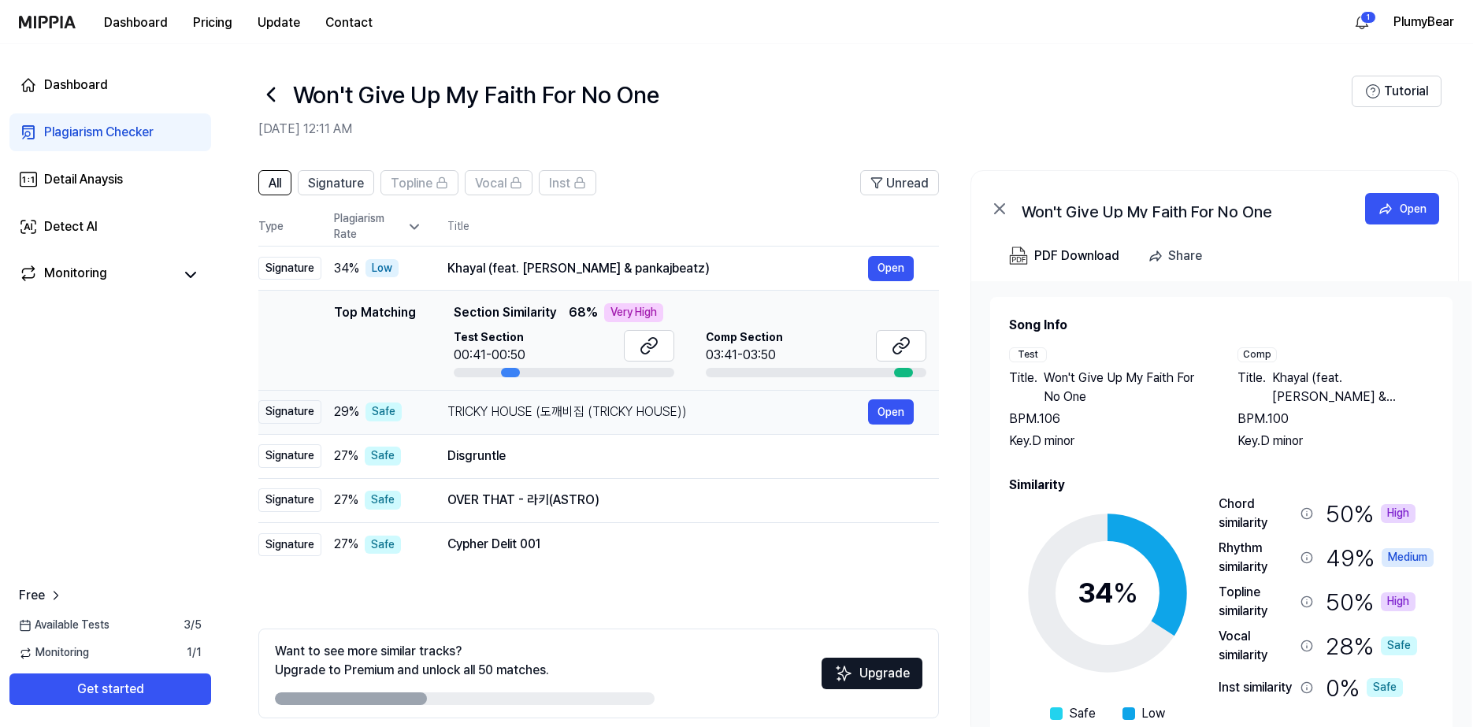
drag, startPoint x: 452, startPoint y: 413, endPoint x: 687, endPoint y: 410, distance: 234.7
click at [687, 410] on div "TRICKY HOUSE (도깨비집 (TRICKY HOUSE))" at bounding box center [657, 411] width 421 height 19
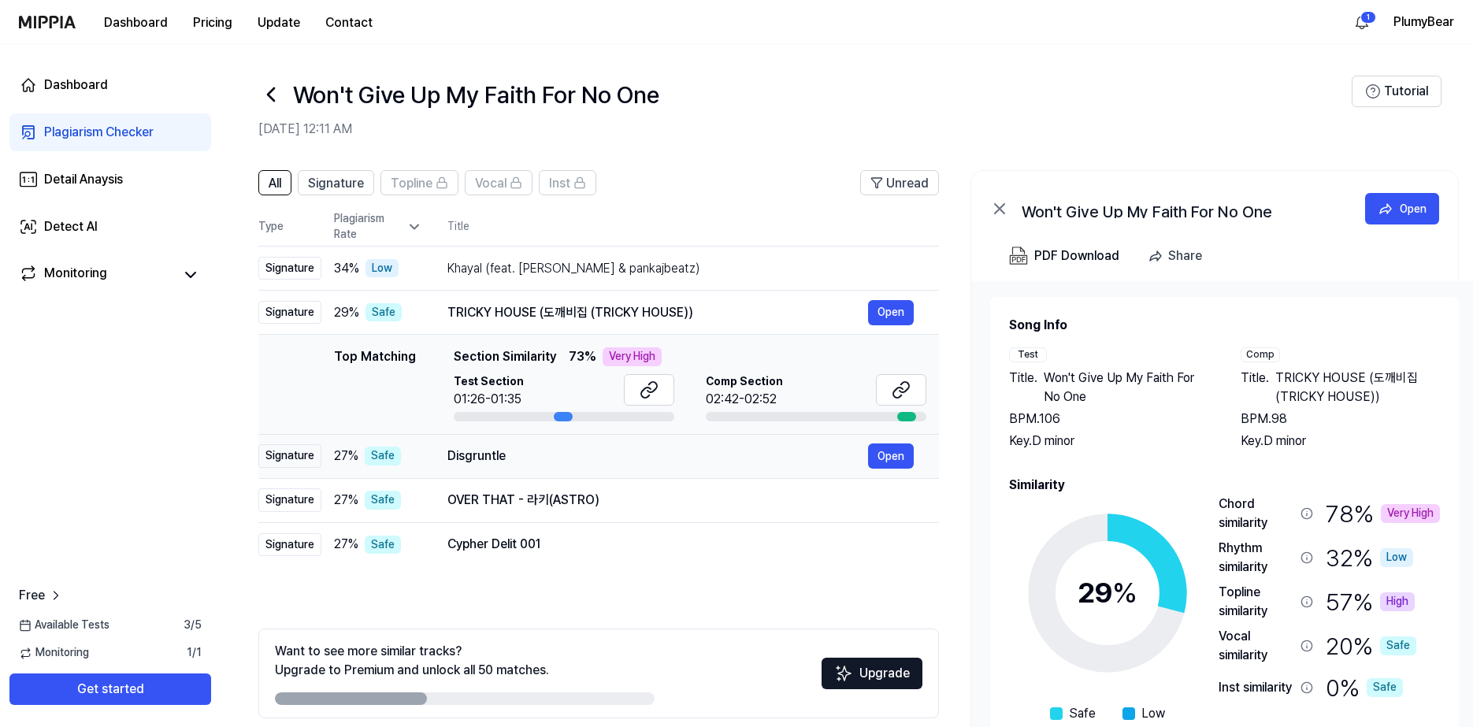
click at [461, 451] on div "Disgruntle" at bounding box center [657, 456] width 421 height 19
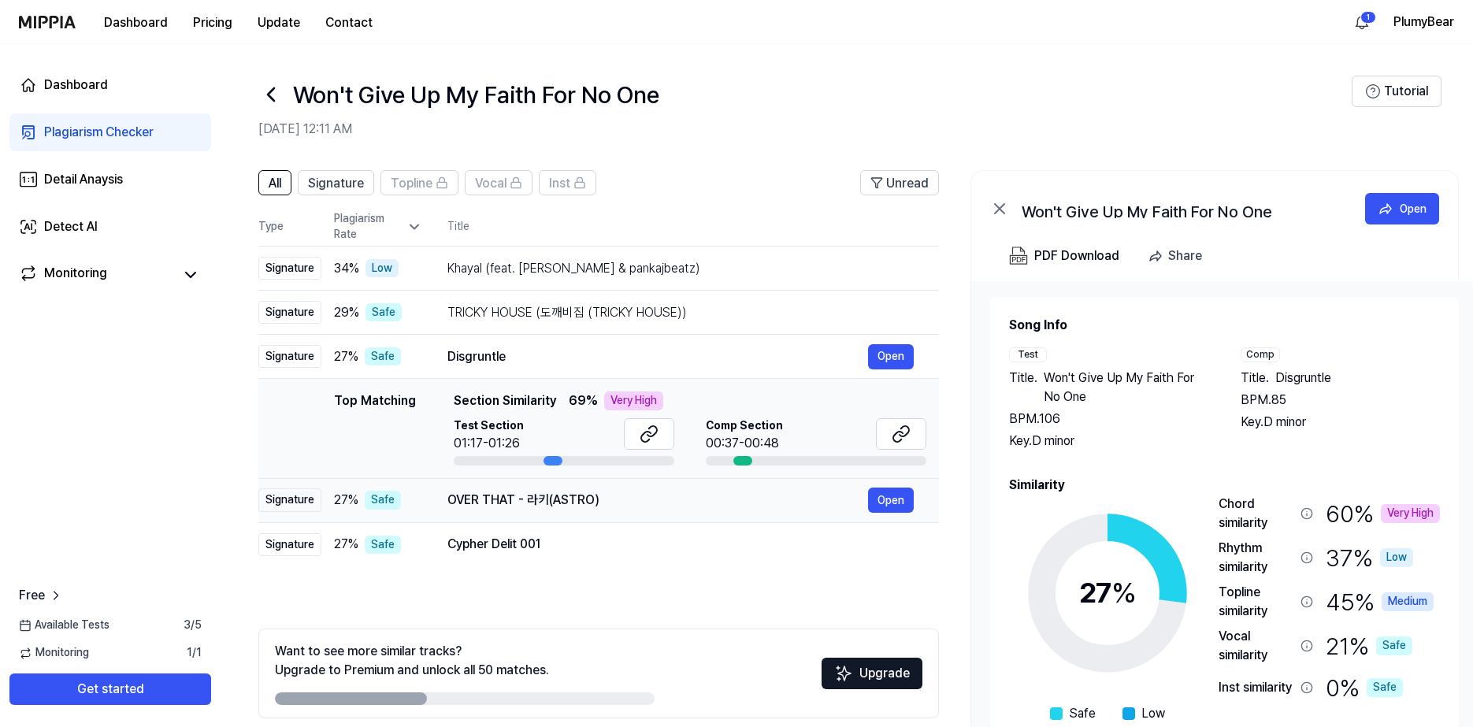
click at [660, 498] on div "OVER THAT - 라키(ASTRO)" at bounding box center [657, 500] width 421 height 19
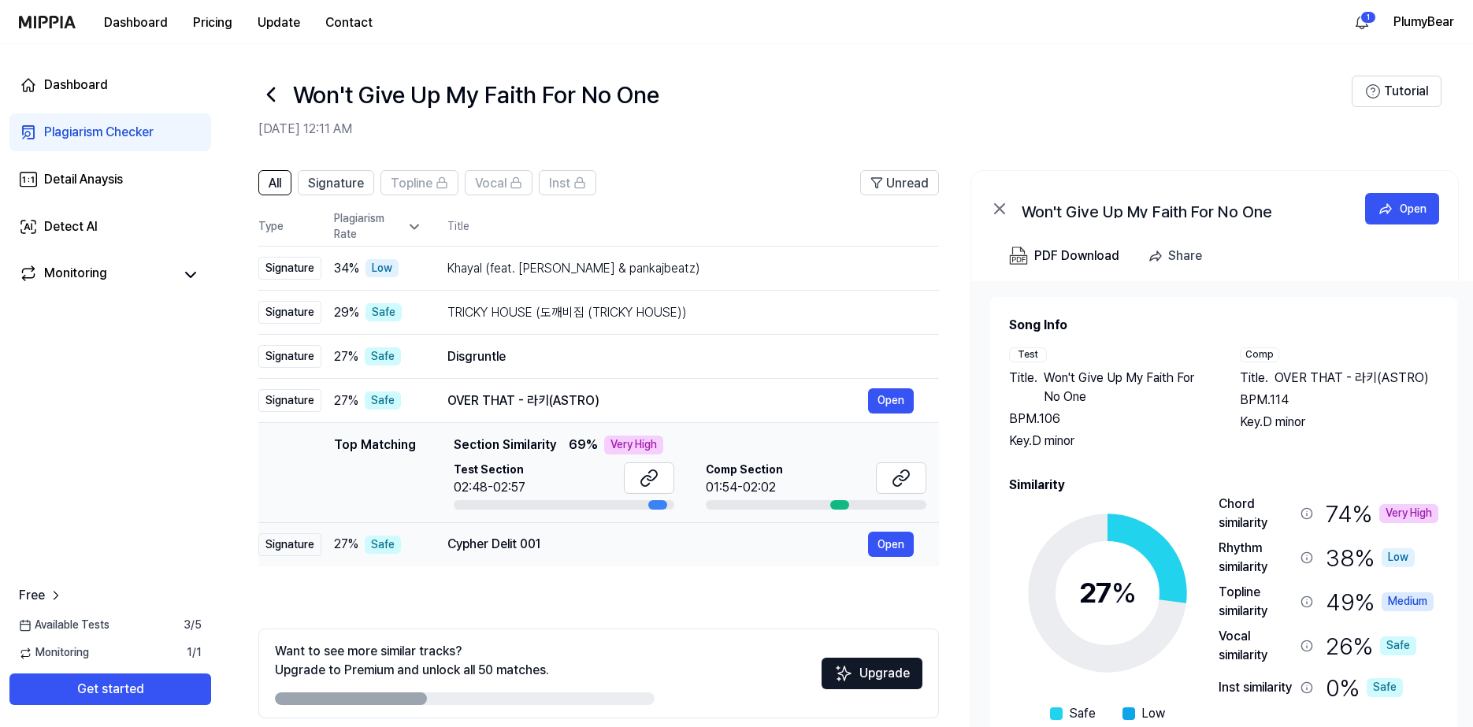
click at [558, 548] on div "Cypher Delit 001" at bounding box center [657, 544] width 421 height 19
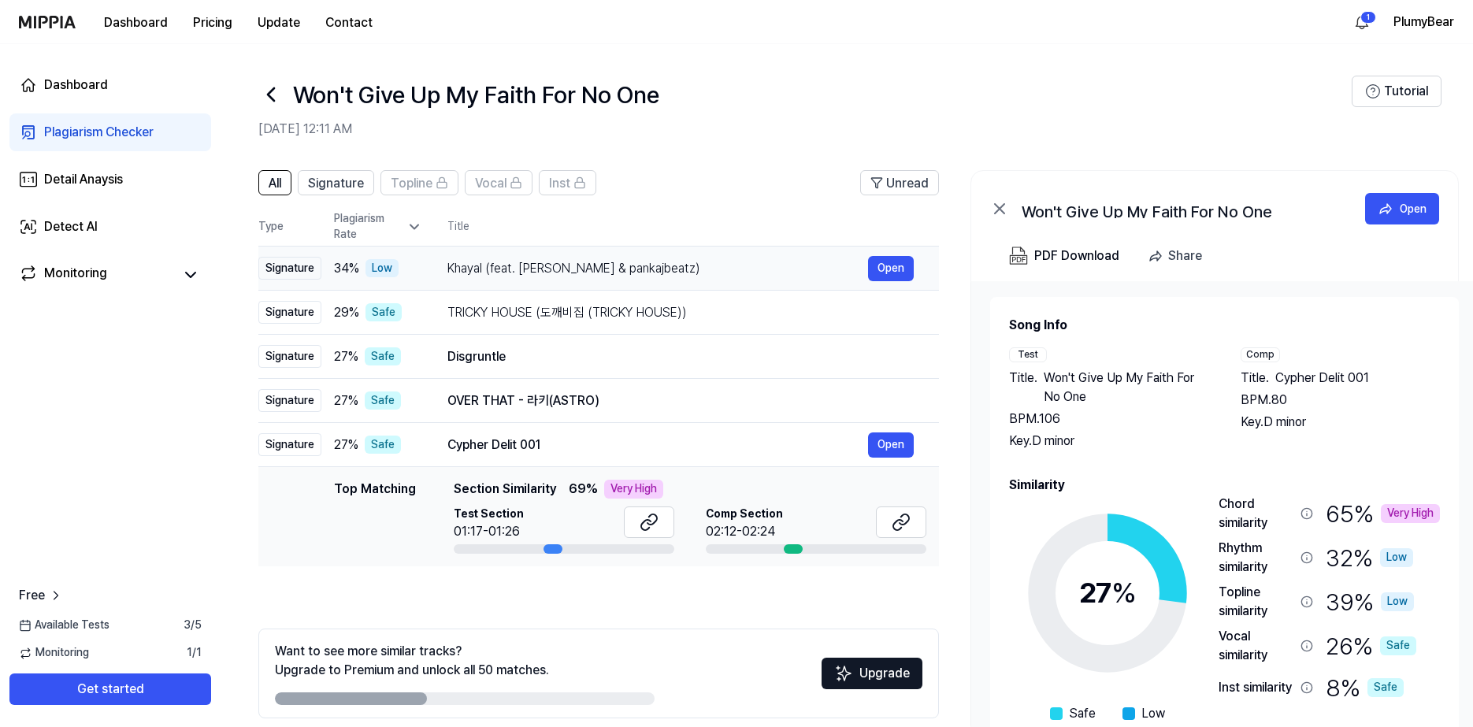
click at [500, 270] on div "Khayal (feat. Taimour Baig & pankajbeatz)" at bounding box center [657, 268] width 421 height 19
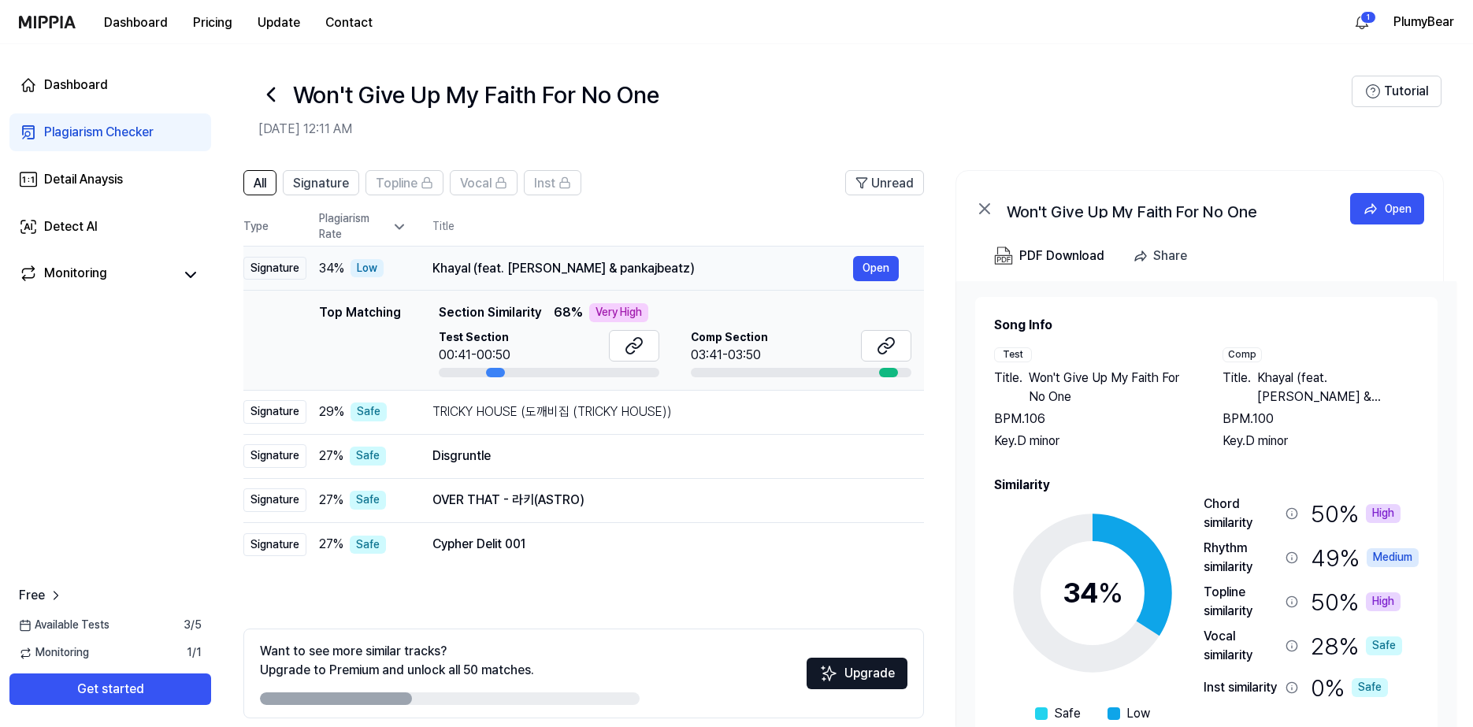
scroll to position [0, 17]
drag, startPoint x: 688, startPoint y: 270, endPoint x: 612, endPoint y: 285, distance: 77.8
click at [612, 285] on td "Khayal (feat. Taimour Baig & pankajbeatz) Open" at bounding box center [663, 269] width 517 height 44
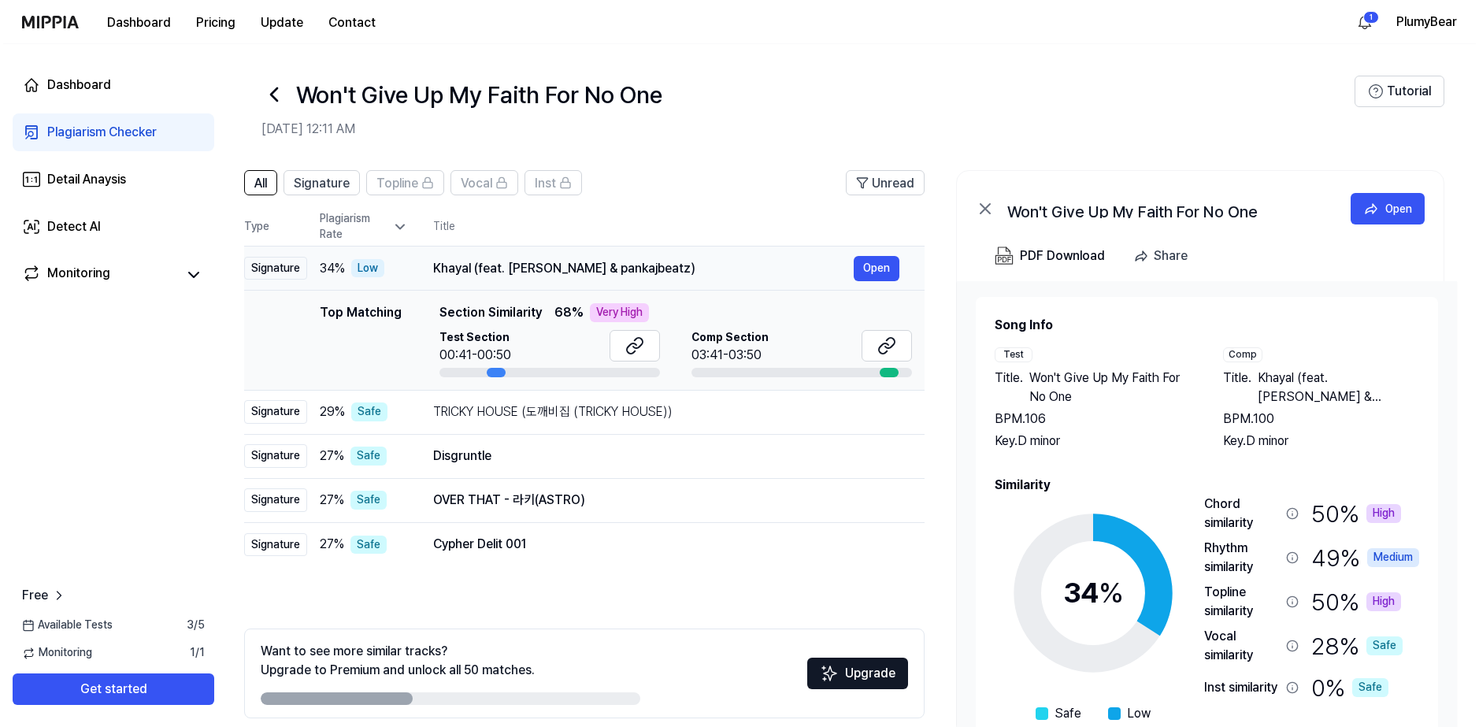
scroll to position [0, 0]
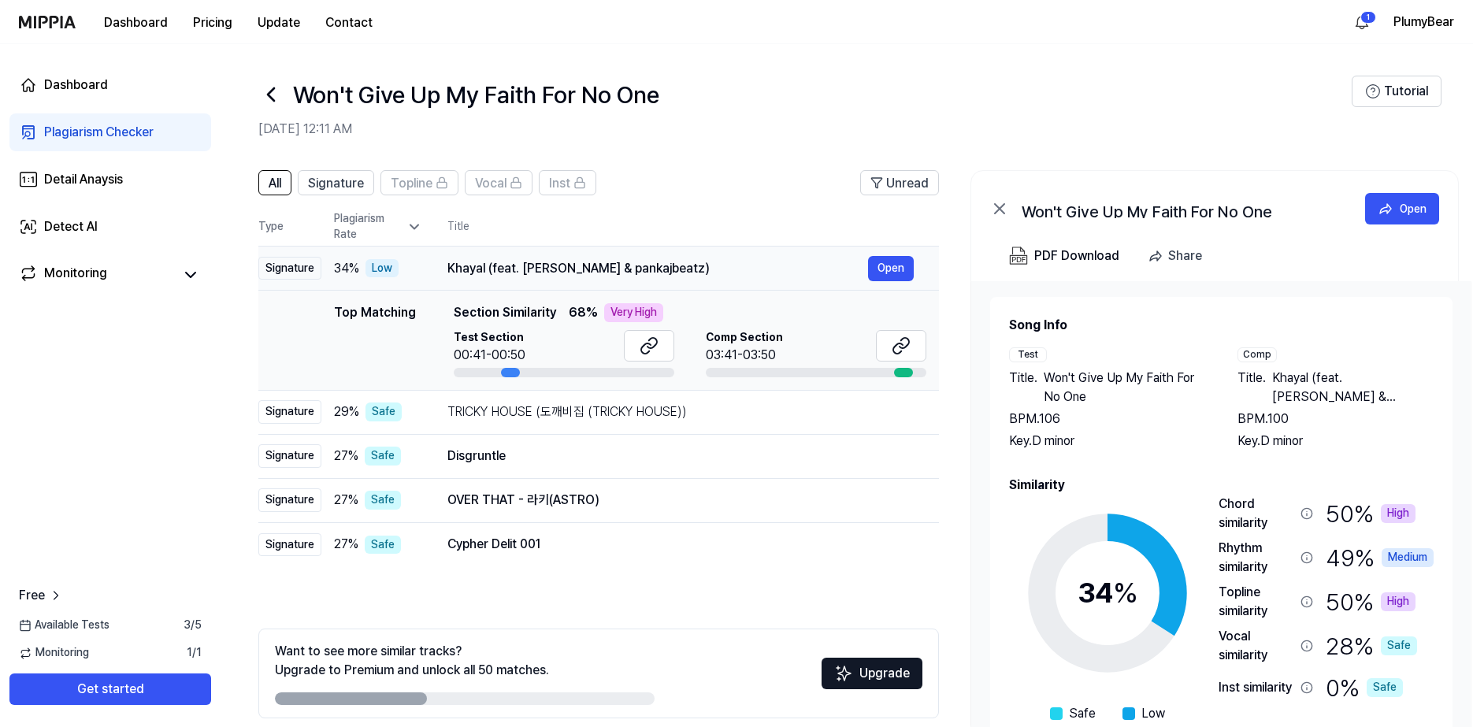
drag, startPoint x: 432, startPoint y: 268, endPoint x: 644, endPoint y: 266, distance: 212.6
click at [644, 266] on div "Khayal (feat. Taimour Baig & pankajbeatz)" at bounding box center [657, 268] width 421 height 19
click at [893, 271] on button "Open" at bounding box center [891, 268] width 46 height 25
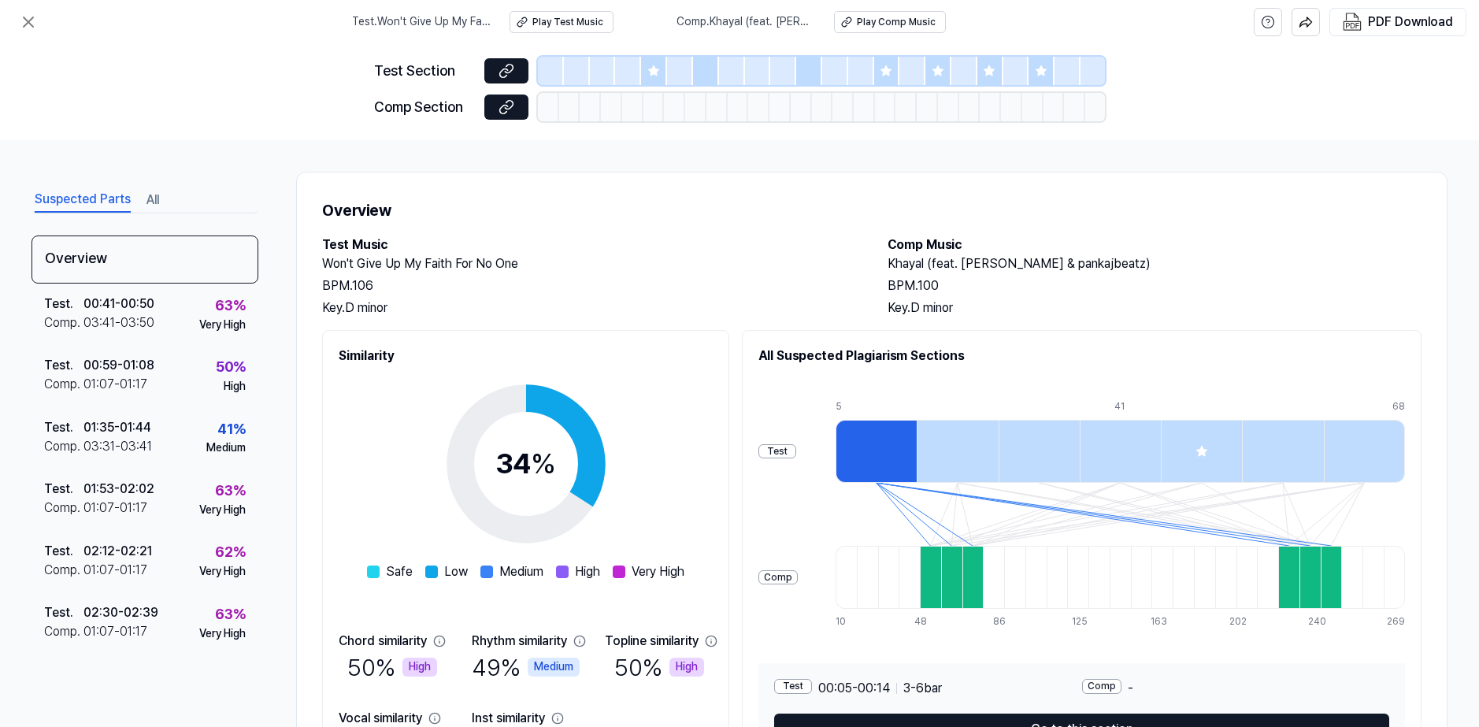
scroll to position [108, 0]
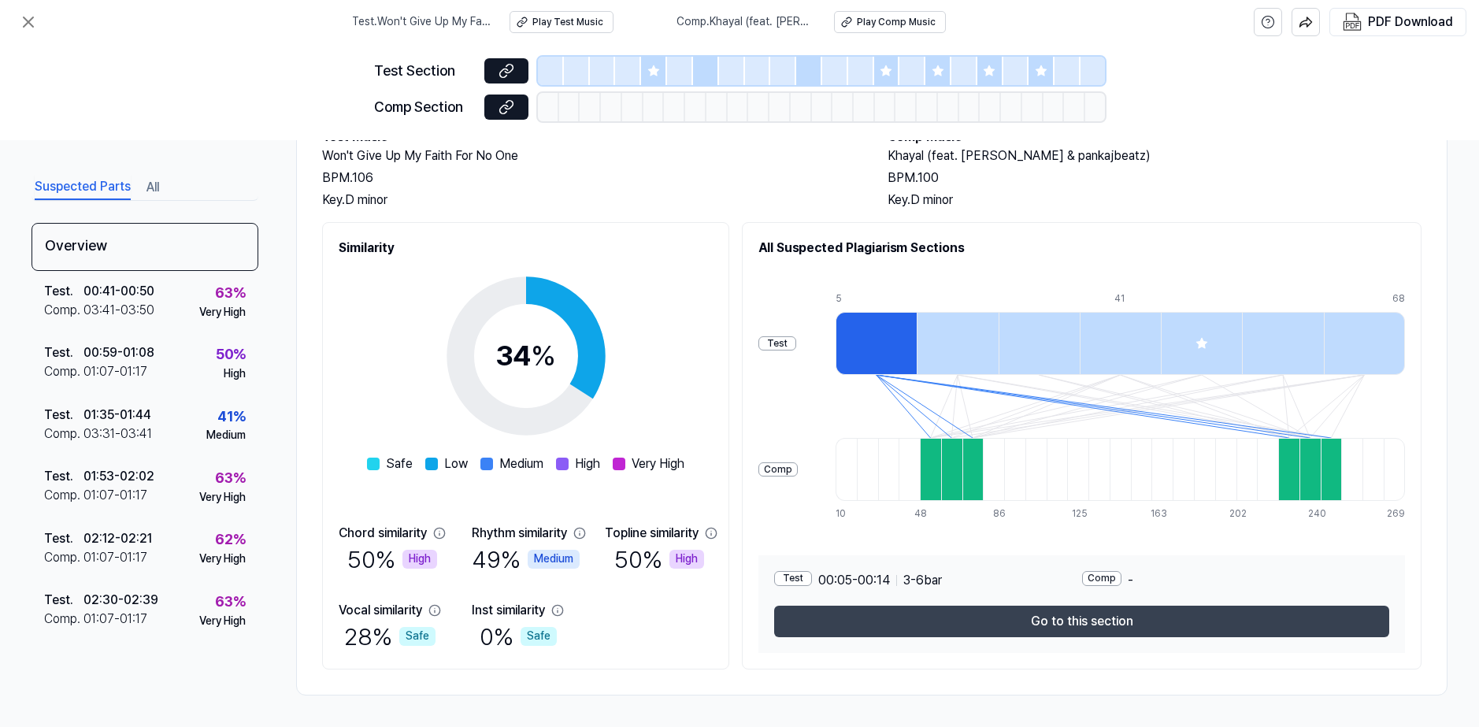
click at [1043, 617] on button "Go to this section" at bounding box center [1081, 622] width 615 height 32
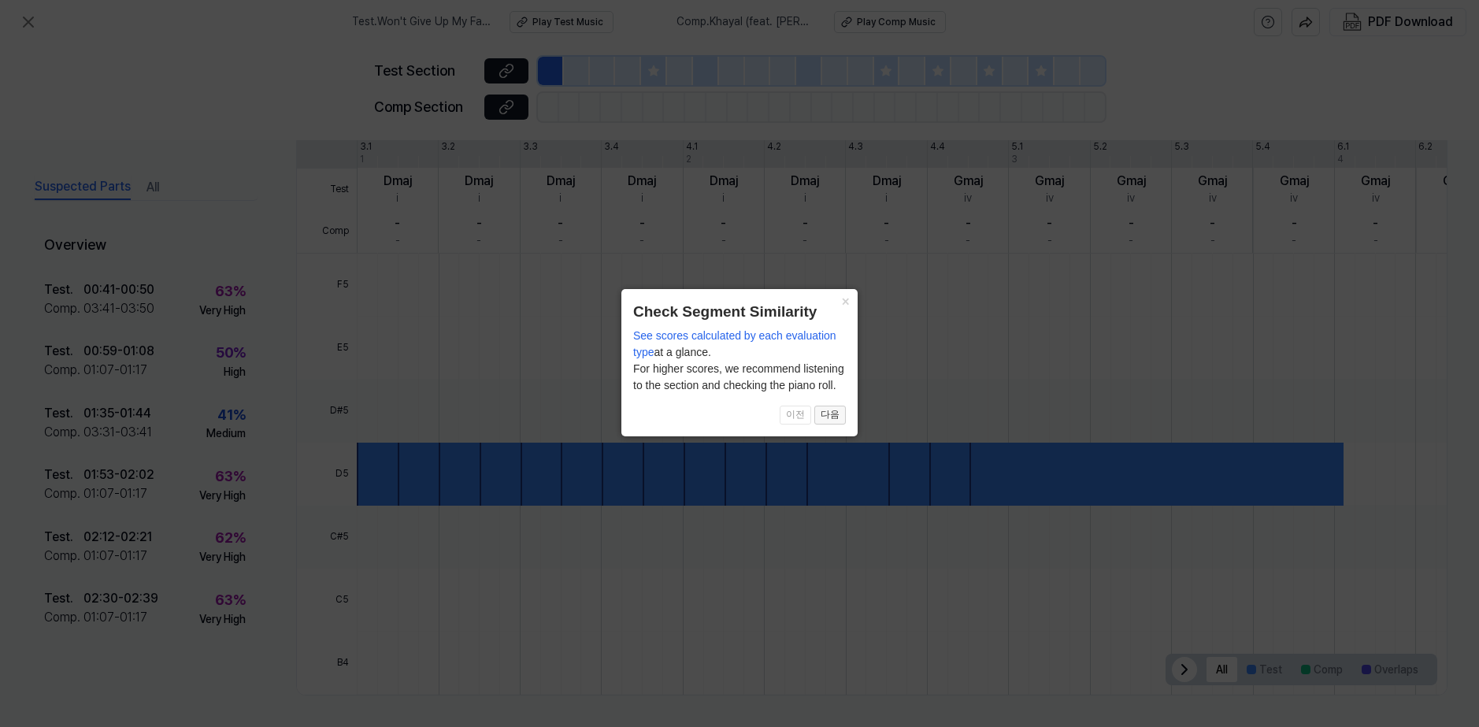
click at [828, 416] on button "다음" at bounding box center [830, 415] width 32 height 19
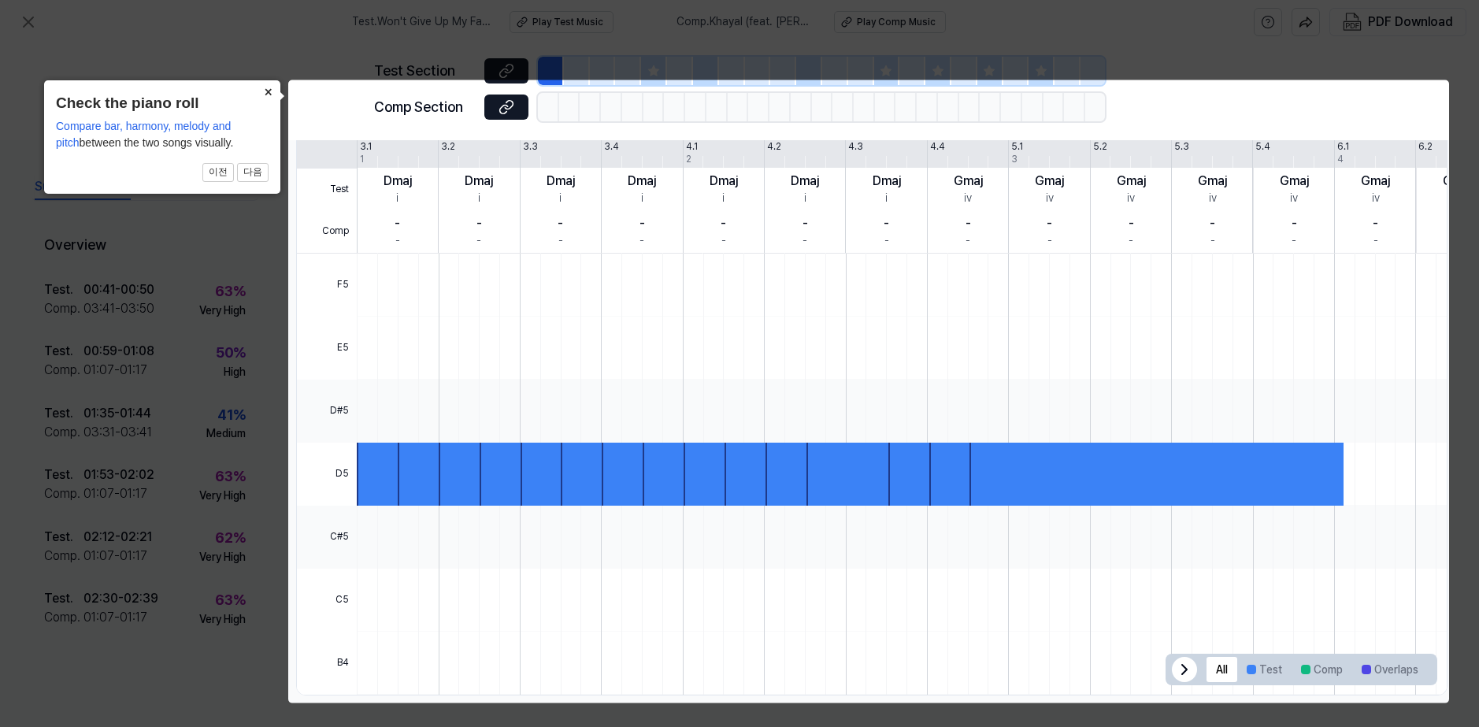
click at [272, 89] on button "×" at bounding box center [267, 91] width 25 height 22
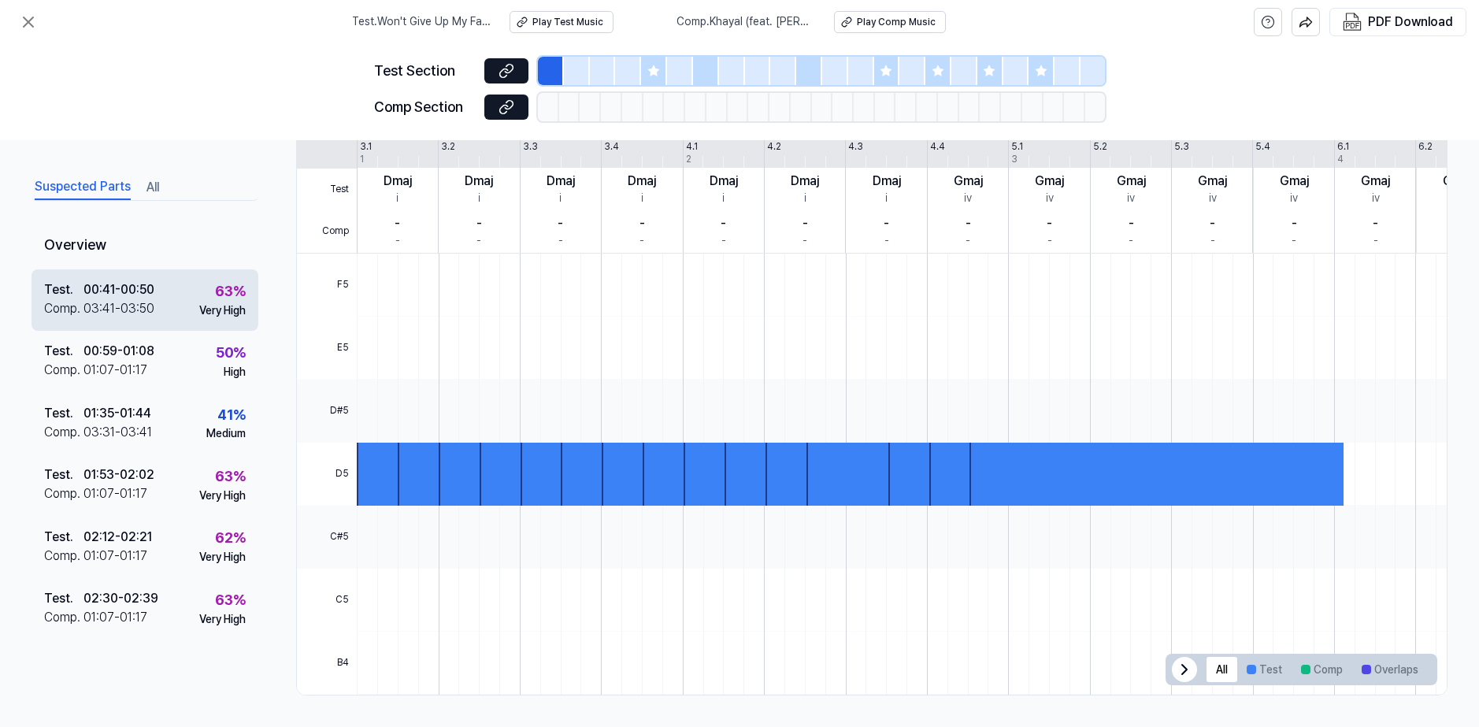
click at [180, 305] on div "Test . 00:41 - 00:50 Comp . 03:41 - 03:50 63 % Very High" at bounding box center [145, 299] width 227 height 61
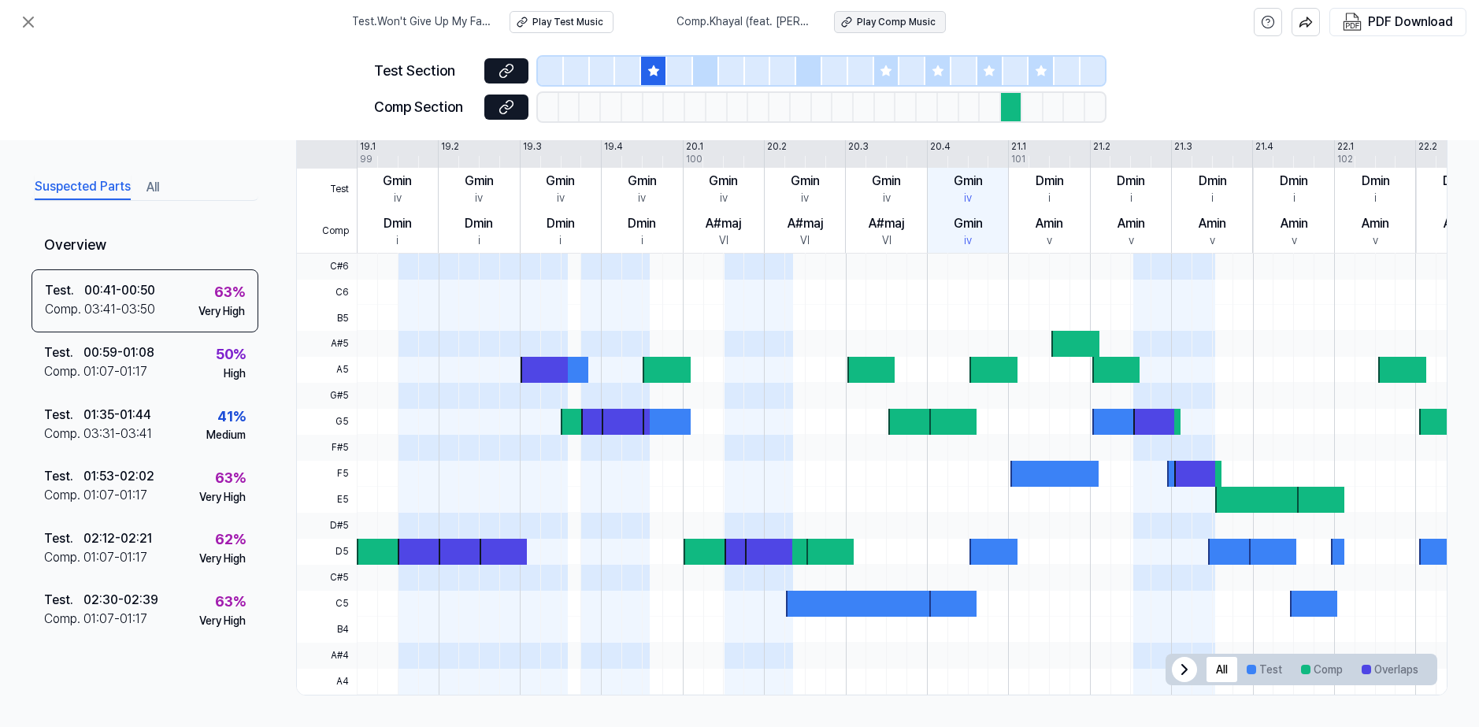
click at [877, 18] on div "Play Comp Music" at bounding box center [896, 22] width 79 height 13
click at [30, 22] on icon at bounding box center [28, 22] width 19 height 19
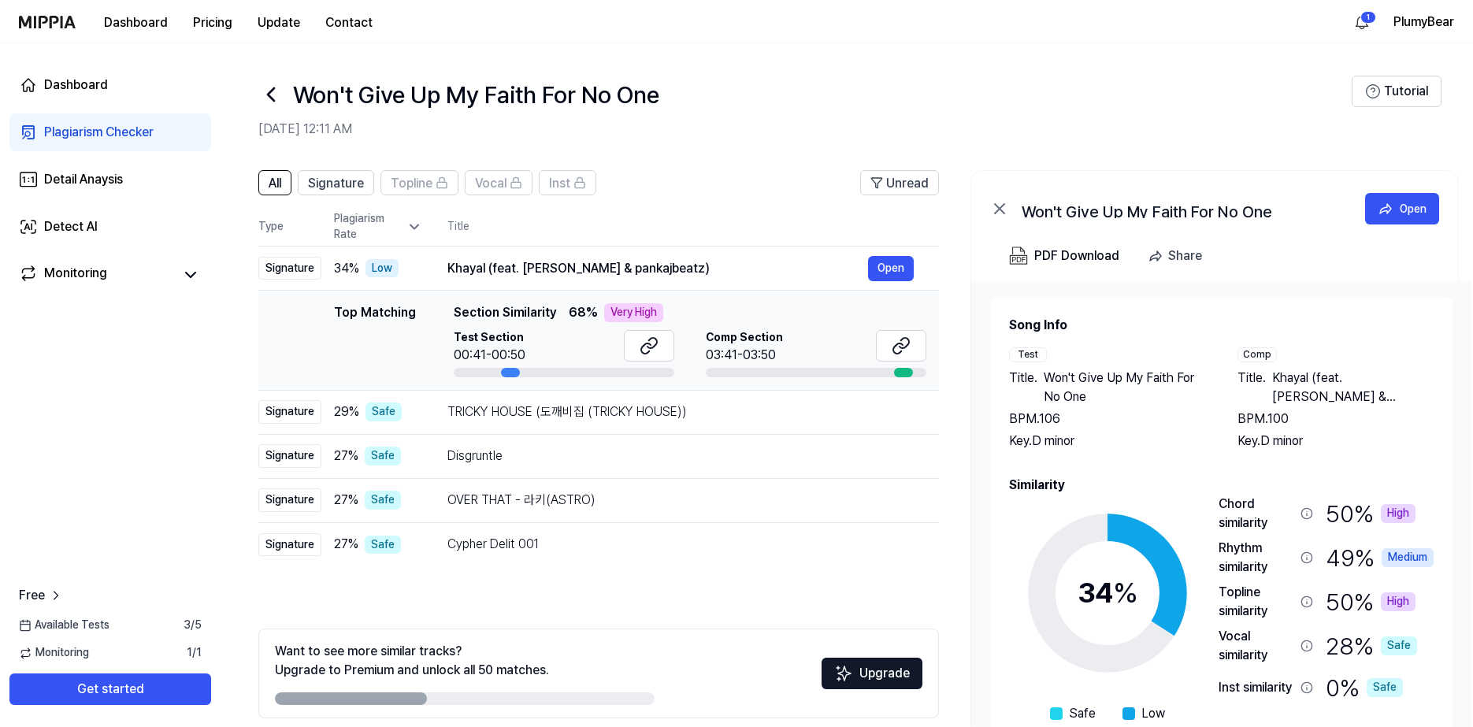
click at [279, 104] on icon at bounding box center [270, 94] width 25 height 25
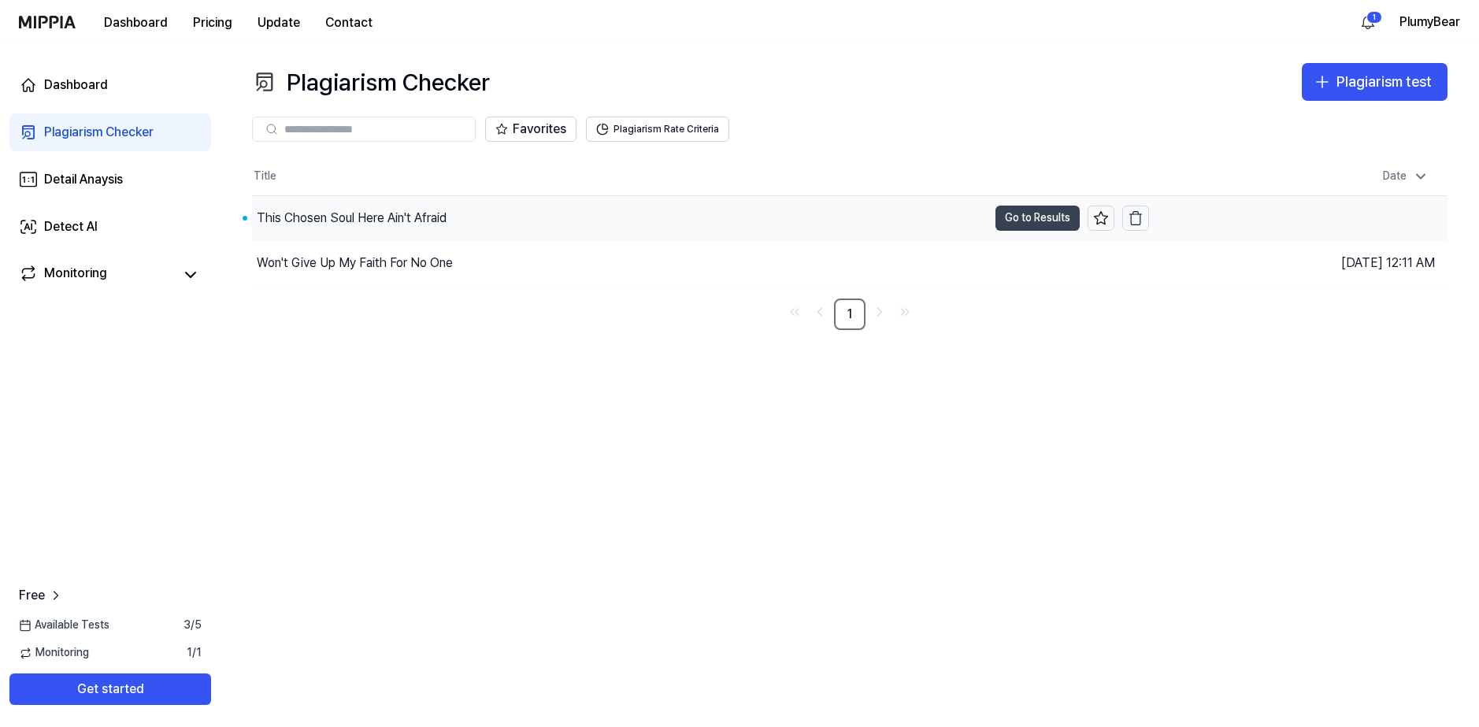
click at [1032, 221] on button "Go to Results" at bounding box center [1037, 218] width 84 height 25
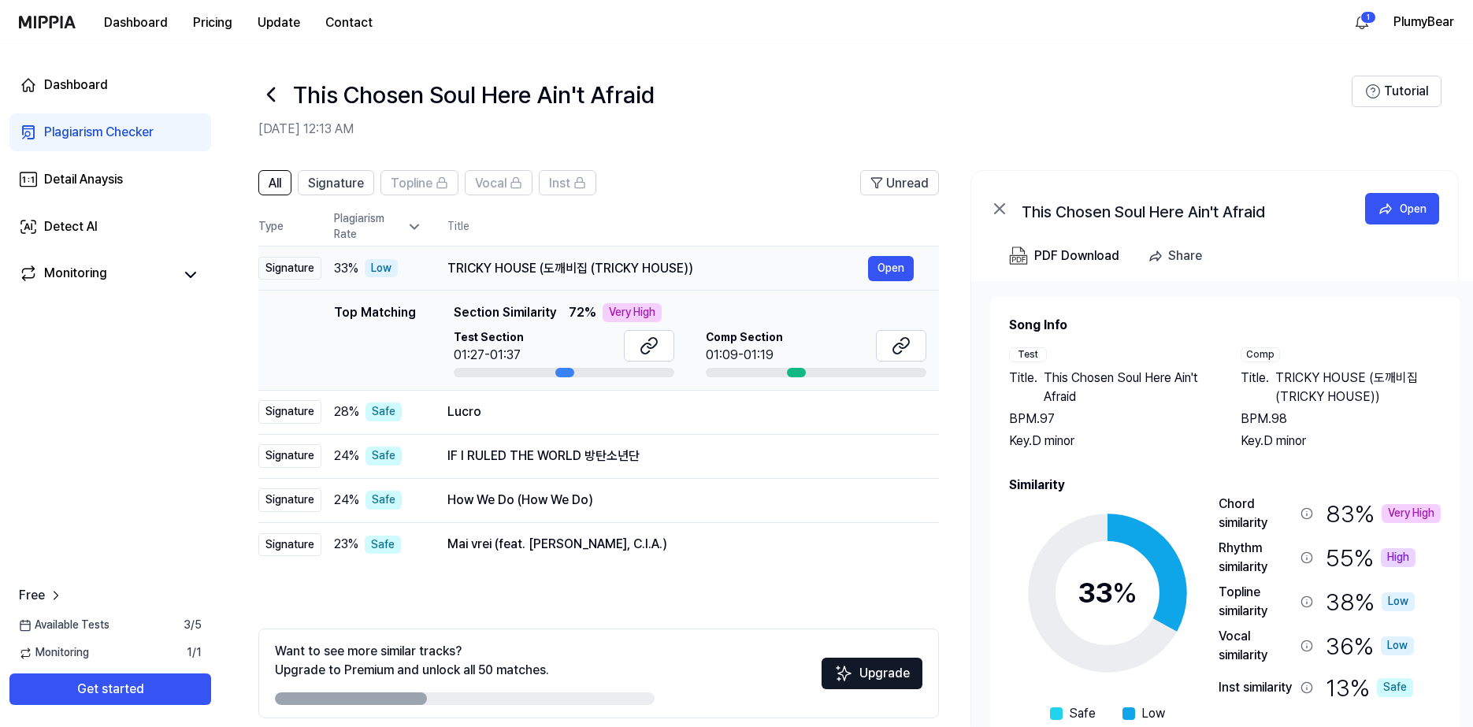
click at [479, 269] on div "TRICKY HOUSE (도깨비집 (TRICKY HOUSE))" at bounding box center [657, 268] width 421 height 19
click at [413, 224] on icon at bounding box center [414, 227] width 16 height 16
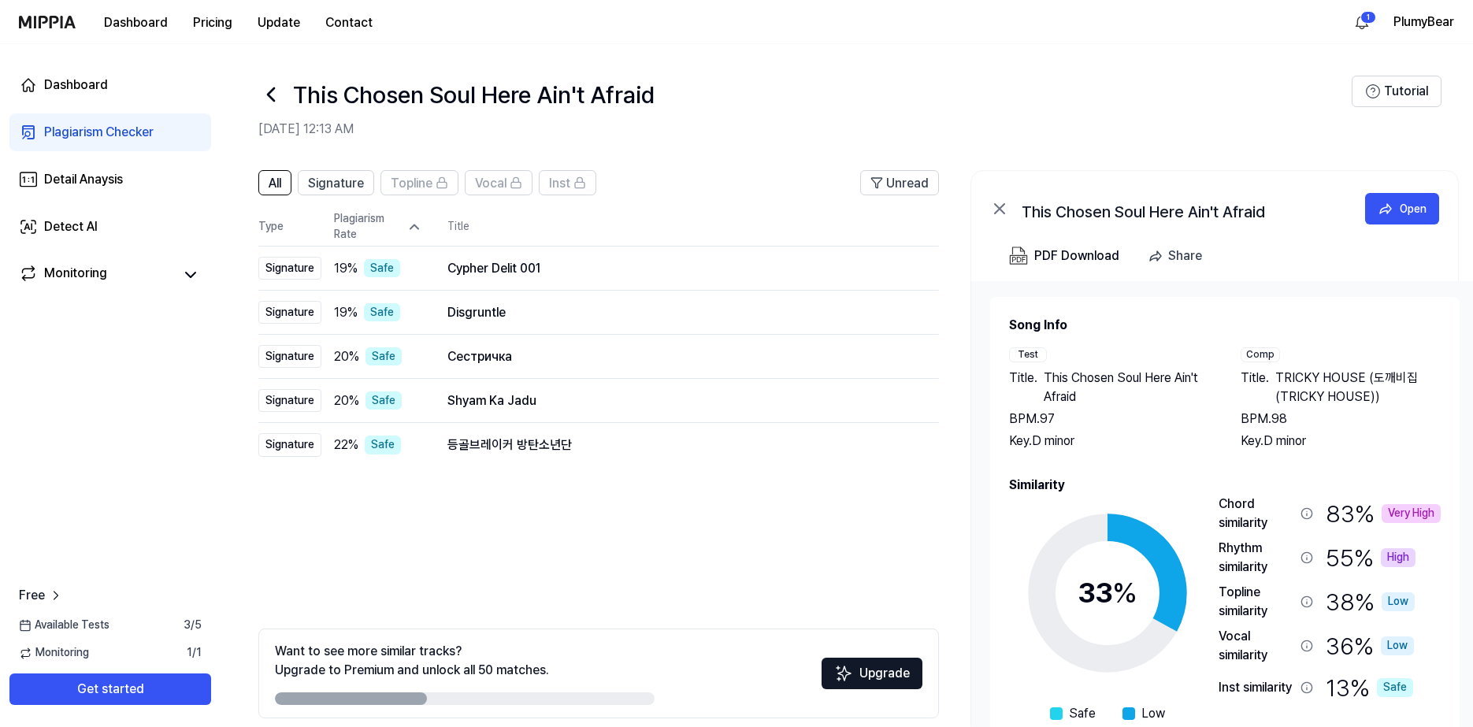
click at [413, 225] on icon at bounding box center [414, 227] width 8 height 4
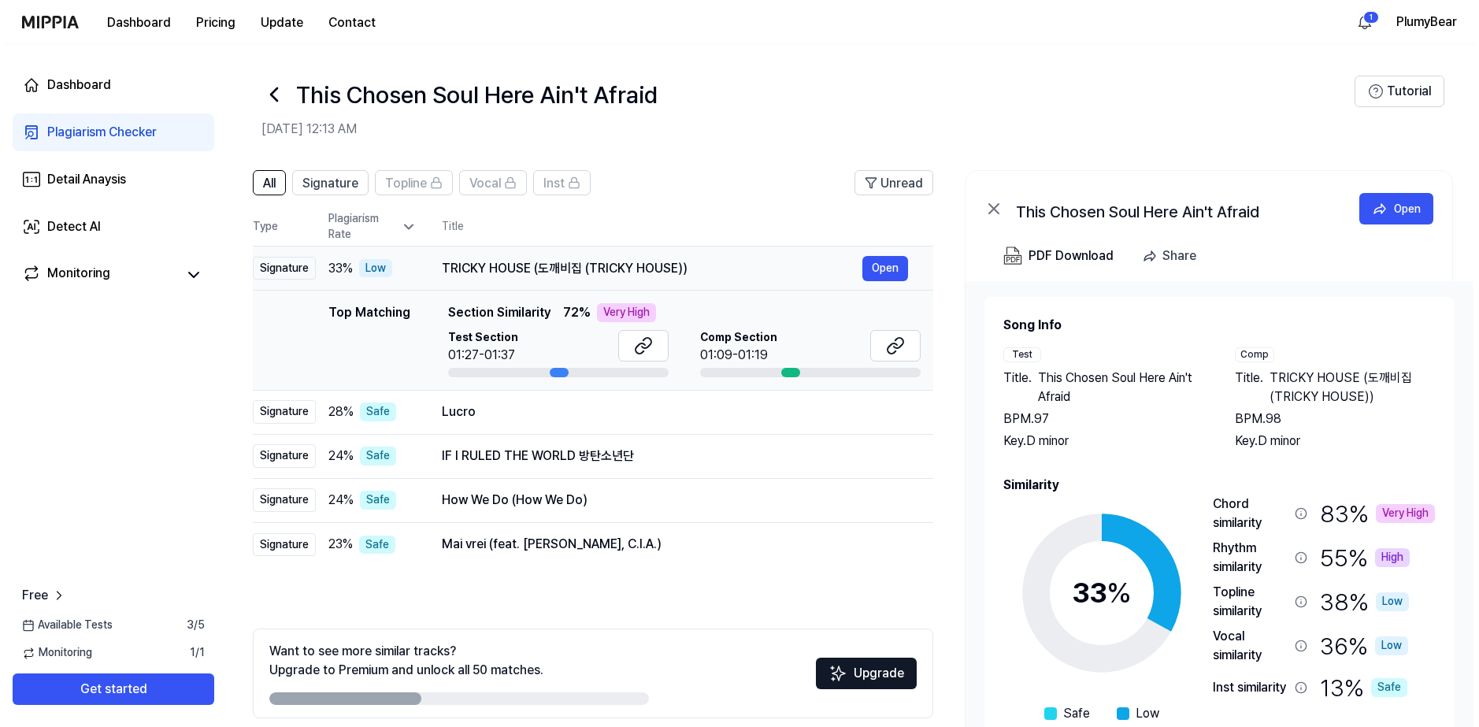
scroll to position [0, 17]
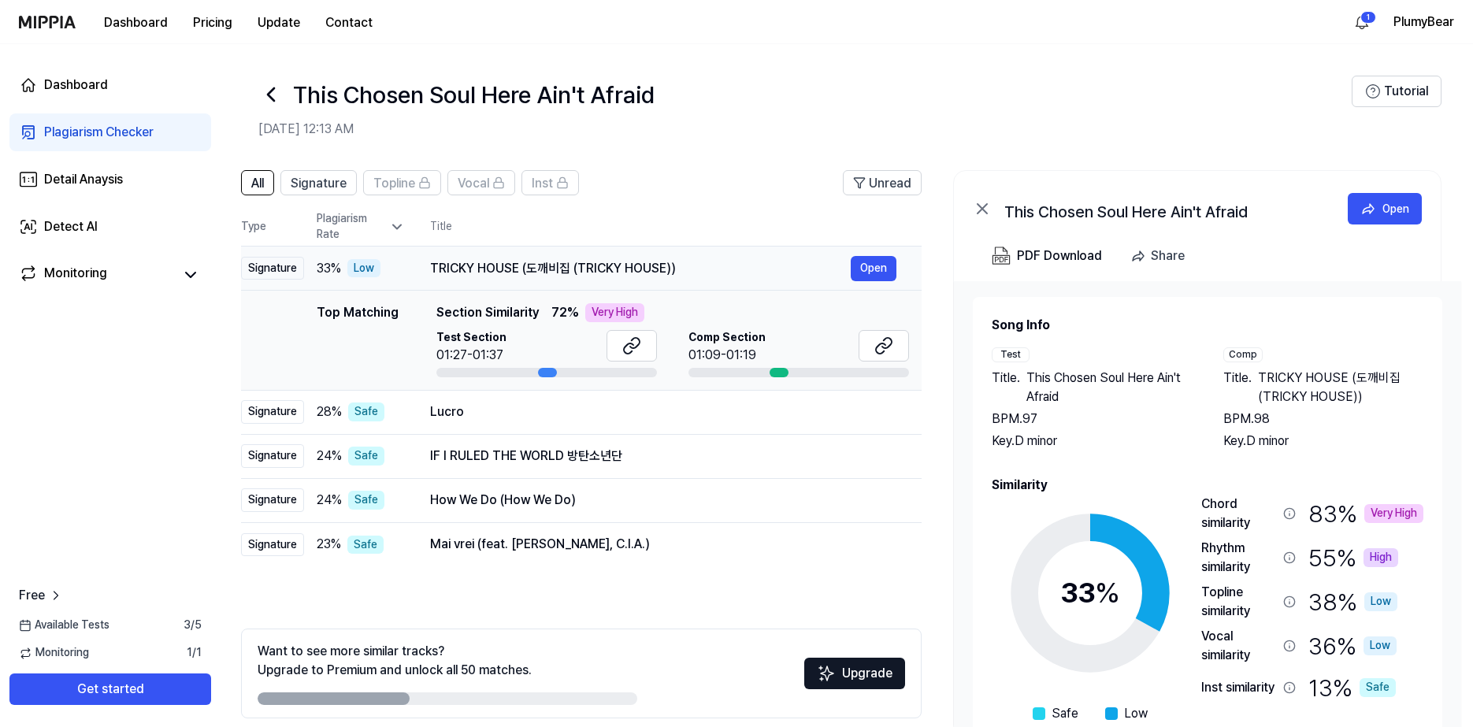
drag, startPoint x: 702, startPoint y: 271, endPoint x: 657, endPoint y: 269, distance: 45.7
click at [657, 269] on div "TRICKY HOUSE (도깨비집 (TRICKY HOUSE))" at bounding box center [640, 268] width 421 height 19
click at [638, 341] on icon at bounding box center [634, 343] width 9 height 10
click at [873, 348] on button at bounding box center [883, 346] width 50 height 32
click at [770, 415] on div "Lucro" at bounding box center [640, 411] width 421 height 19
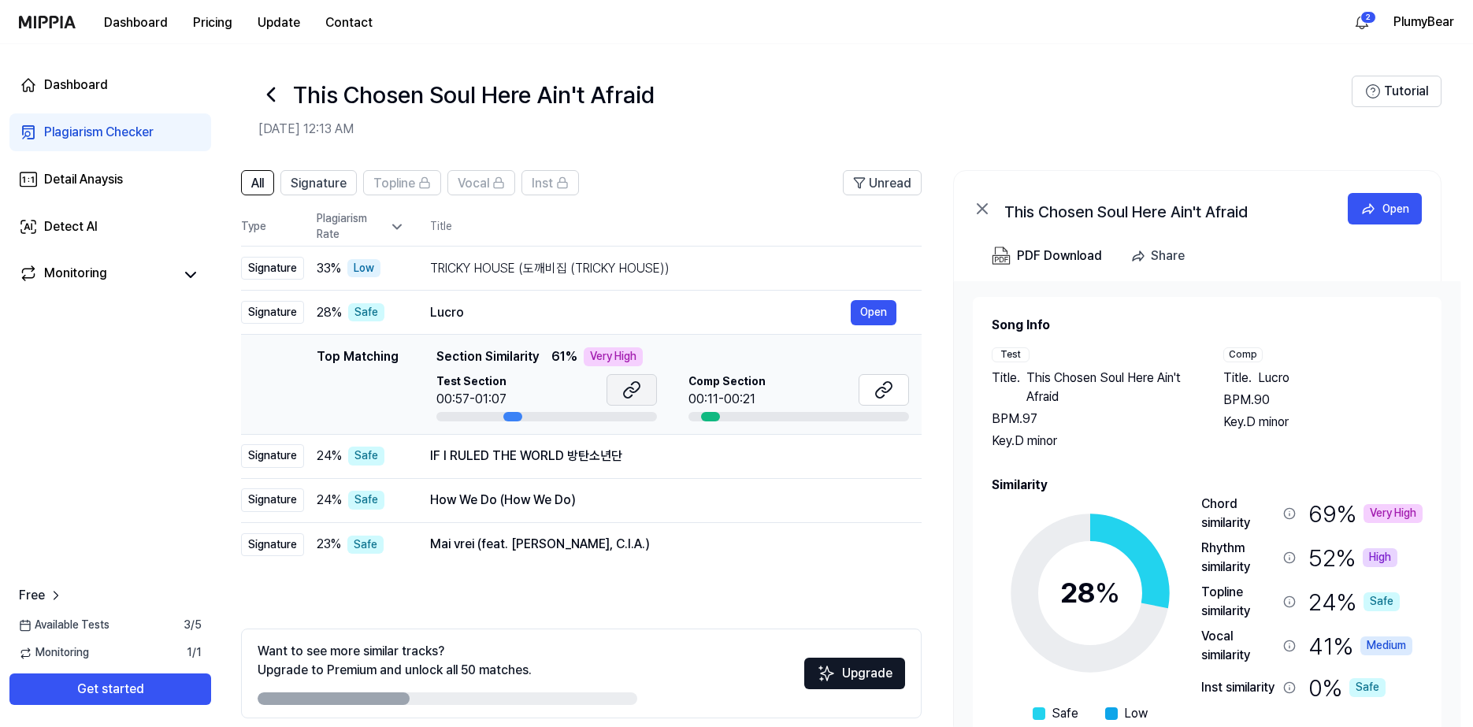
click at [633, 389] on icon at bounding box center [631, 389] width 19 height 19
click at [449, 460] on div "IF I RULED THE WORLD 방탄소년단" at bounding box center [640, 456] width 421 height 19
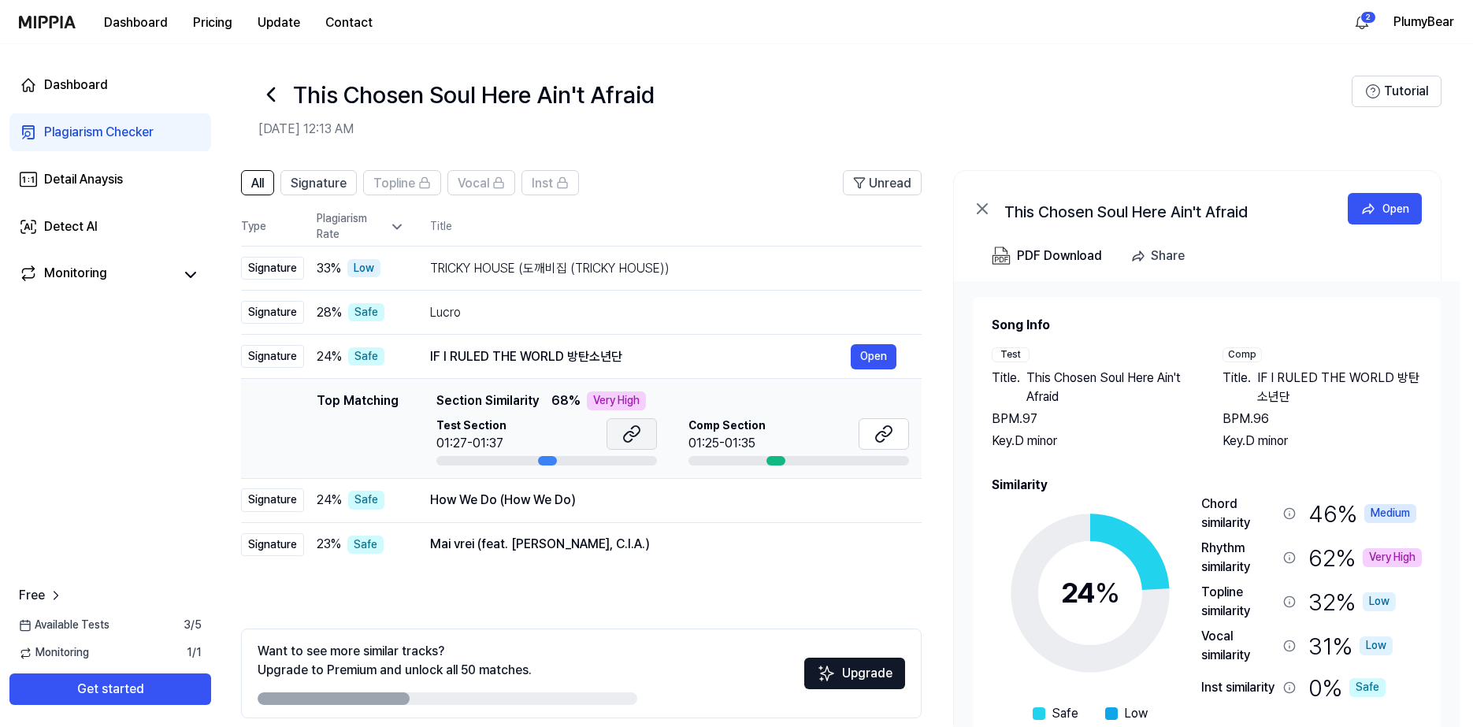
click at [639, 435] on icon at bounding box center [631, 433] width 19 height 19
click at [882, 430] on icon at bounding box center [883, 433] width 19 height 19
click at [544, 509] on div "How We Do (How We Do)" at bounding box center [640, 500] width 421 height 19
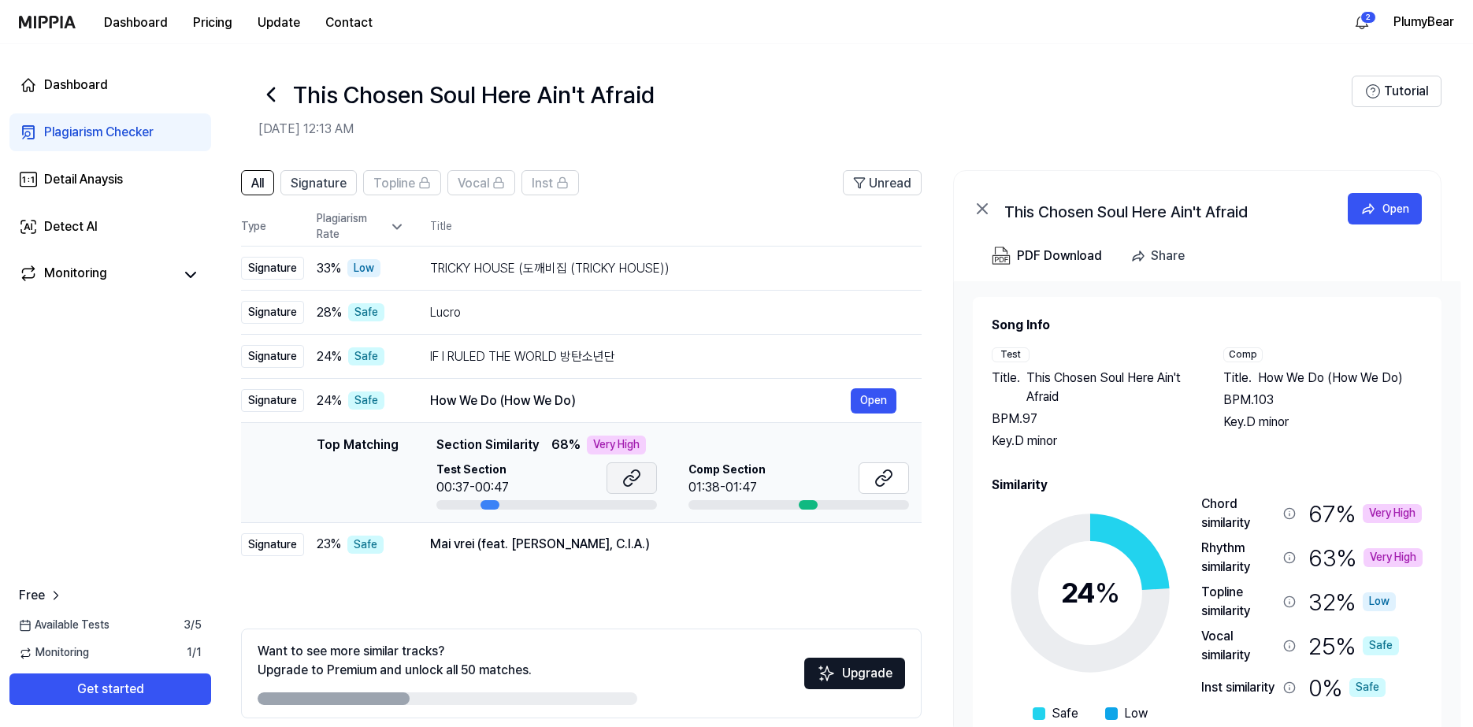
click at [639, 471] on icon at bounding box center [631, 478] width 19 height 19
click at [888, 475] on icon at bounding box center [883, 478] width 19 height 19
click at [510, 550] on div "Mai vrei (feat. Alex Velea, C.I.A.)" at bounding box center [640, 544] width 421 height 19
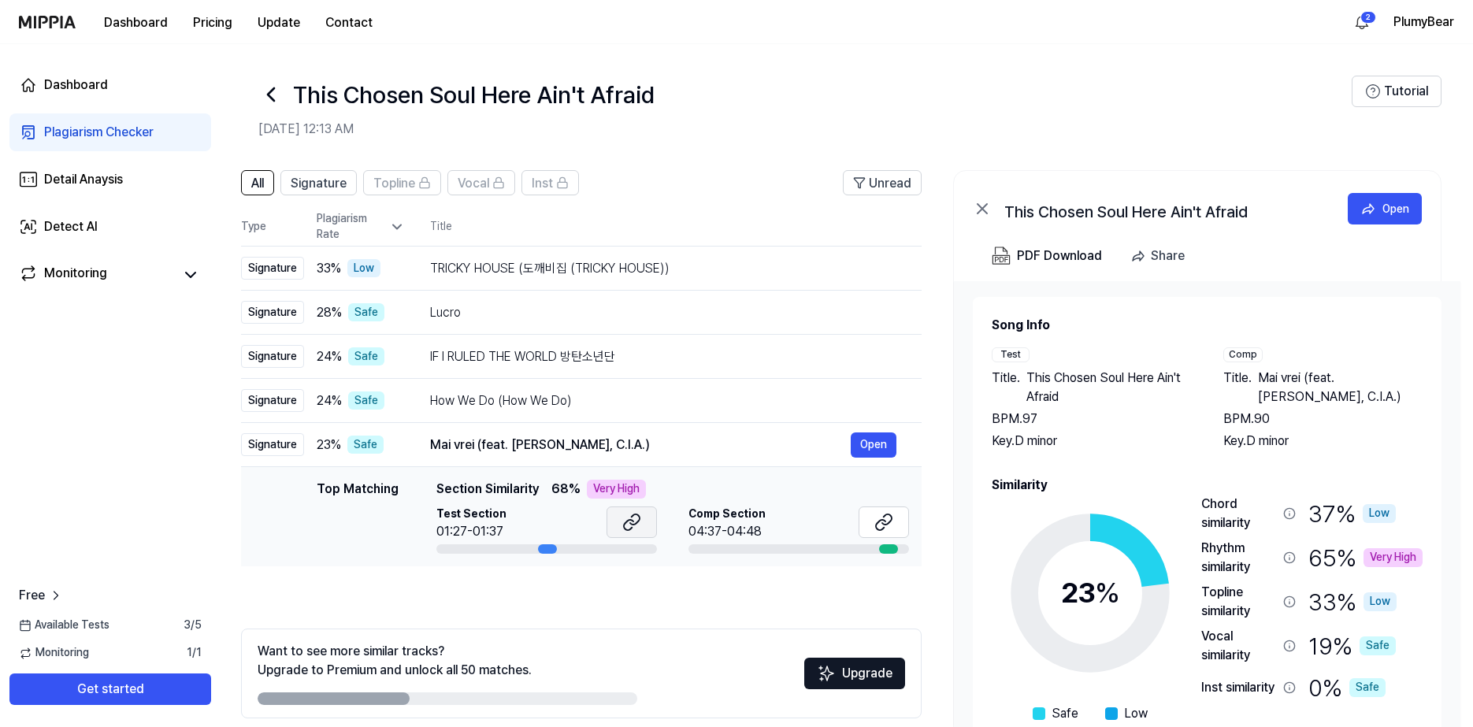
click at [640, 525] on button at bounding box center [631, 522] width 50 height 32
click at [887, 515] on icon at bounding box center [883, 522] width 19 height 19
click at [263, 97] on icon at bounding box center [270, 94] width 25 height 25
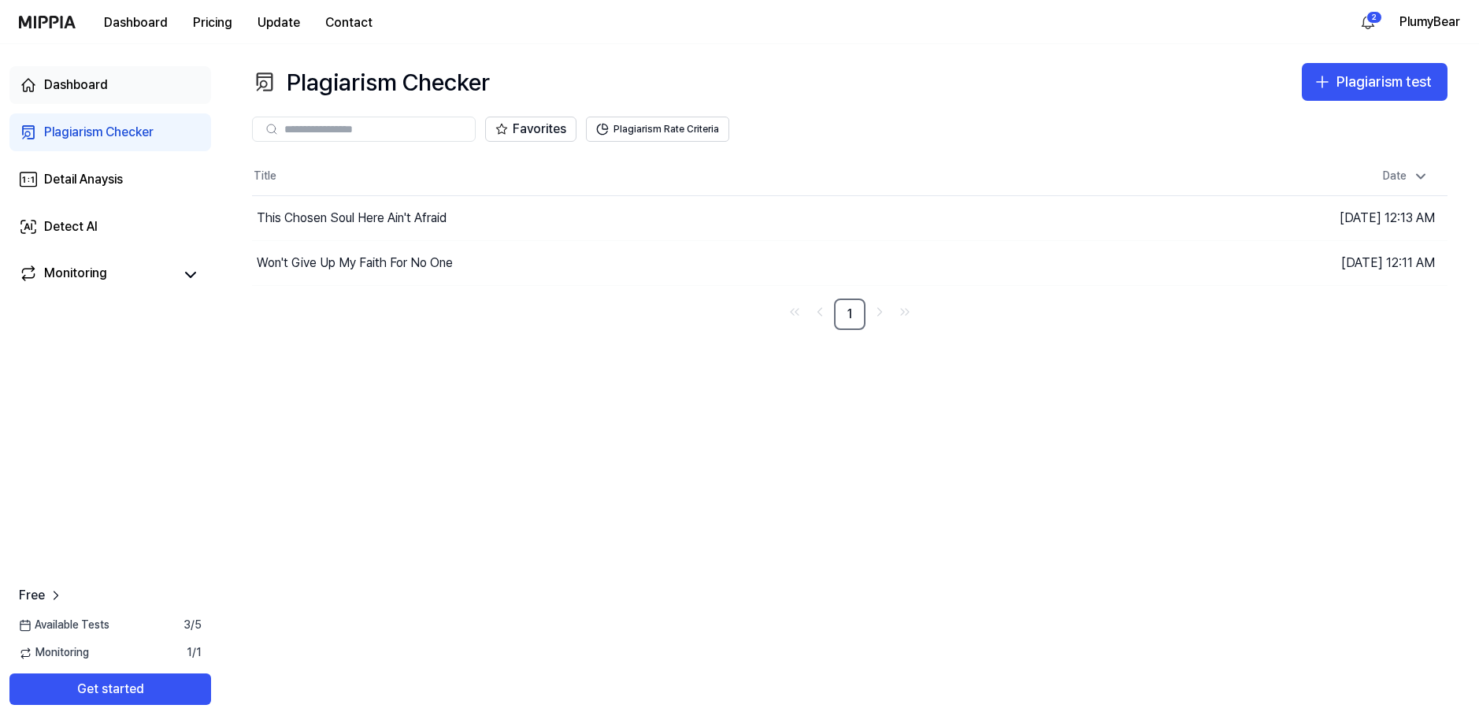
click at [97, 69] on link "Dashboard" at bounding box center [110, 85] width 202 height 38
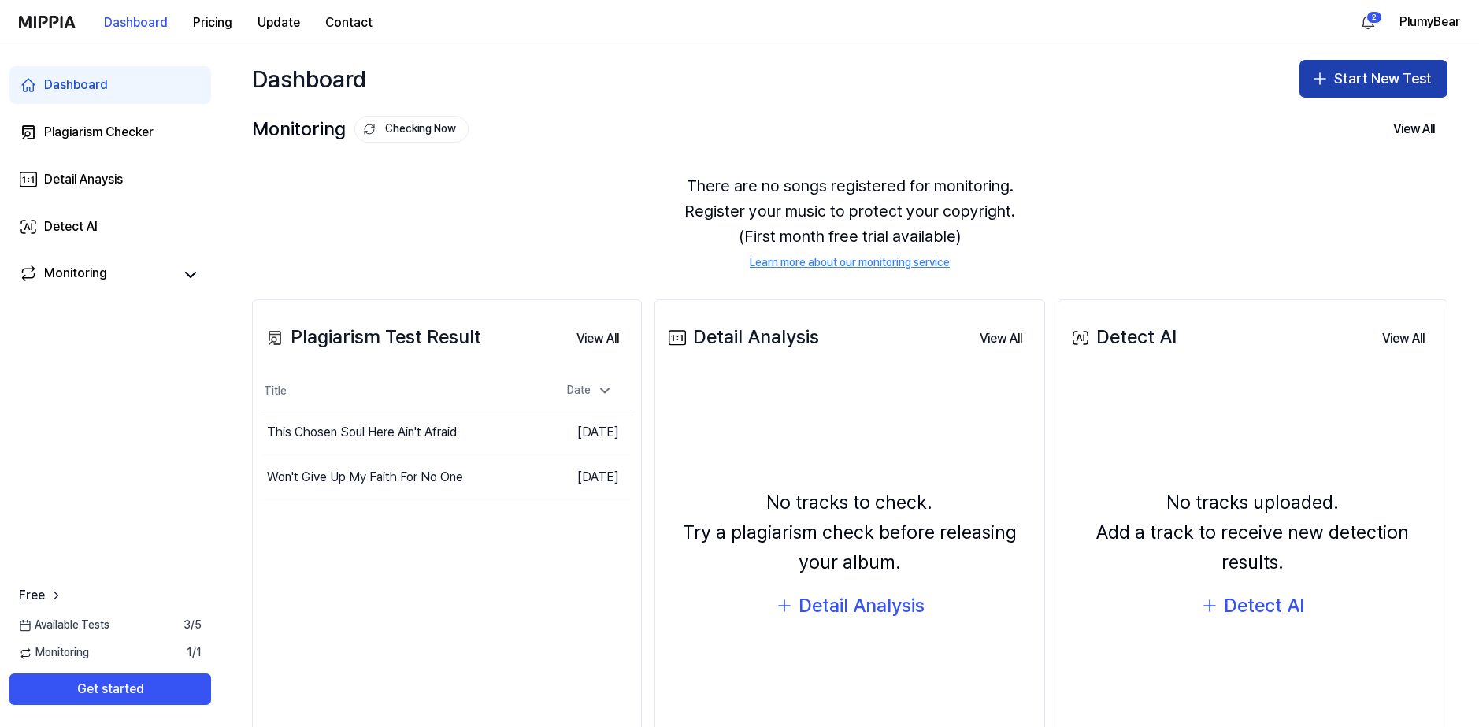
click at [1344, 81] on button "Start New Test" at bounding box center [1373, 79] width 148 height 38
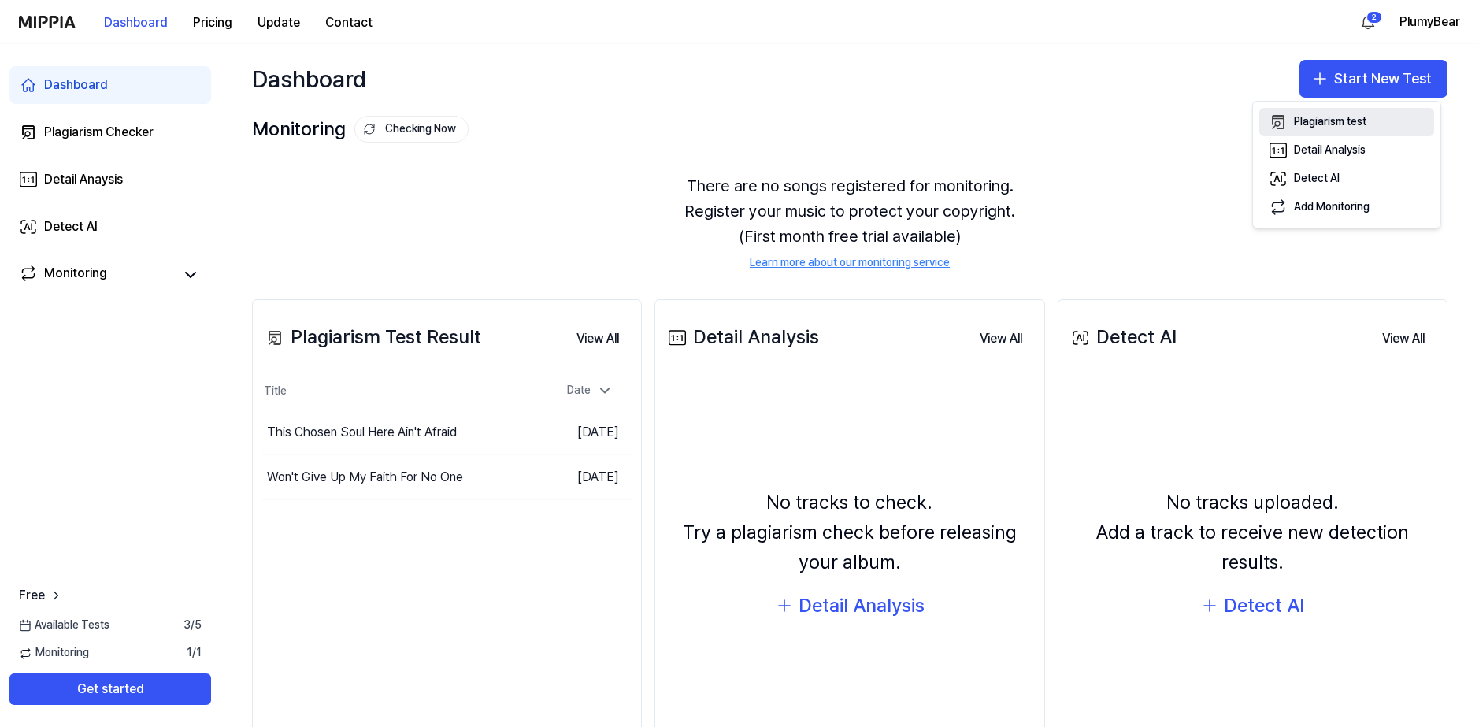
click at [1302, 117] on div "Plagiarism test" at bounding box center [1330, 122] width 72 height 16
